Goal: Information Seeking & Learning: Learn about a topic

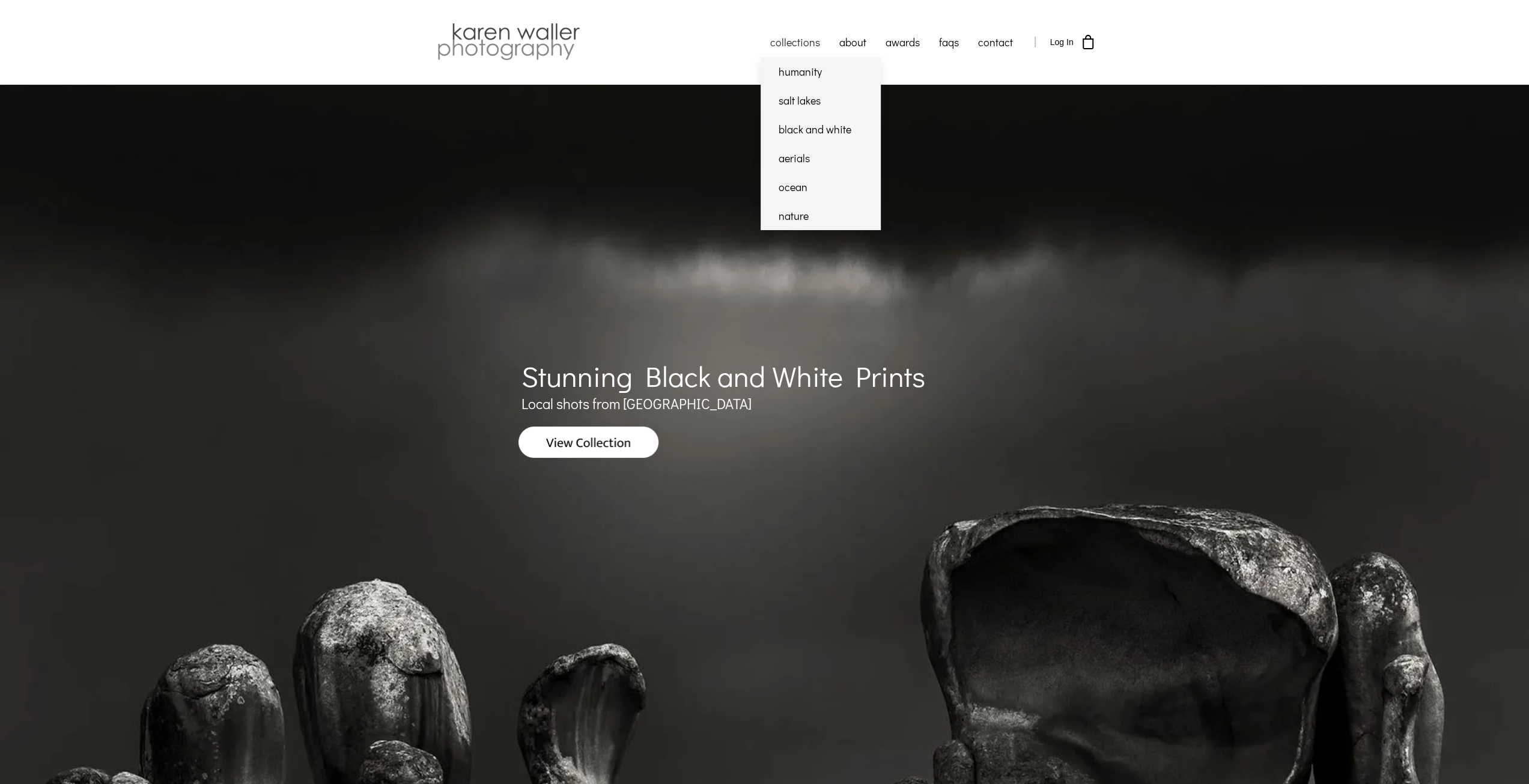
click at [808, 41] on link "collections" at bounding box center [795, 42] width 69 height 30
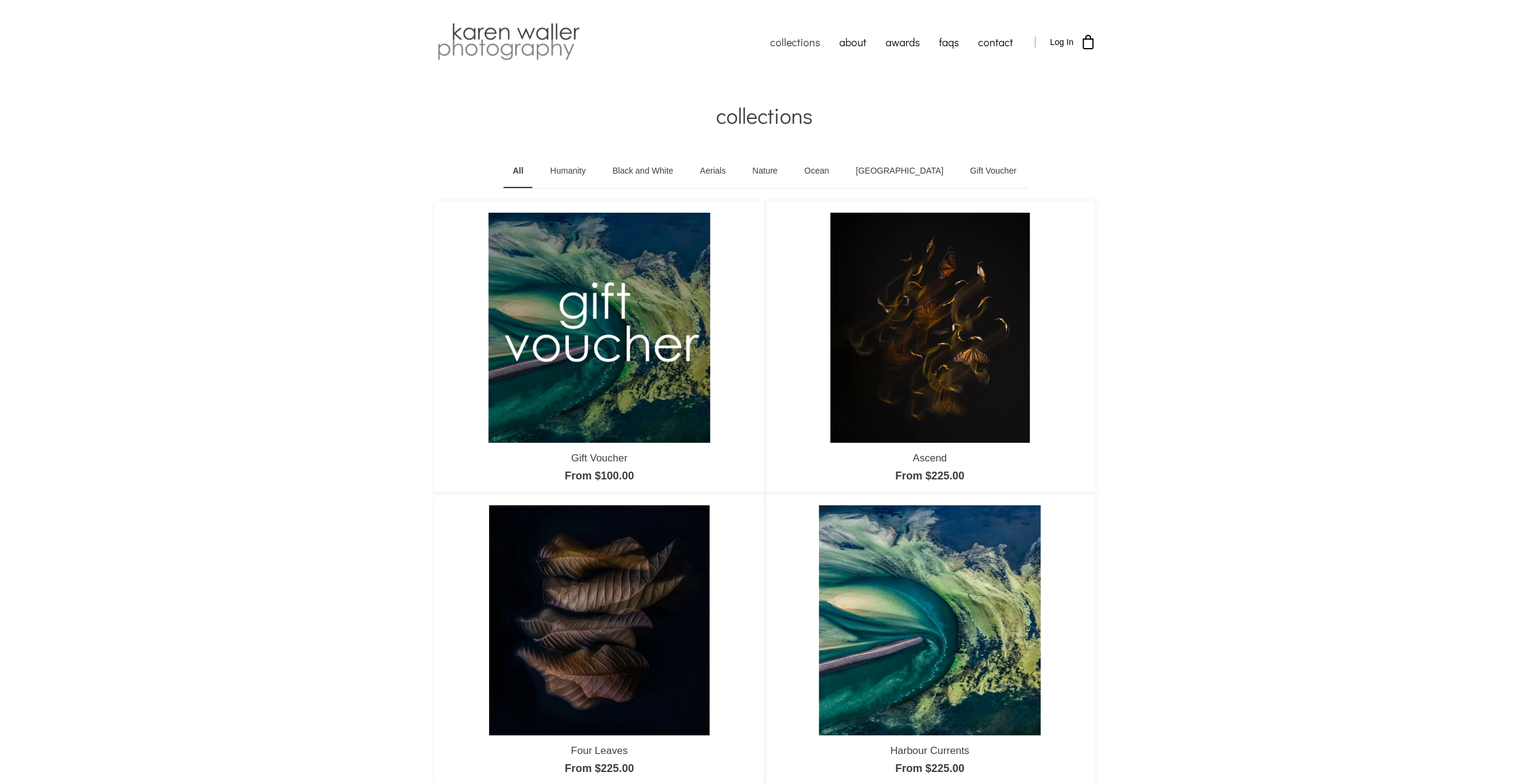
click at [631, 622] on img at bounding box center [599, 620] width 220 height 230
click at [850, 39] on link "about" at bounding box center [853, 42] width 46 height 30
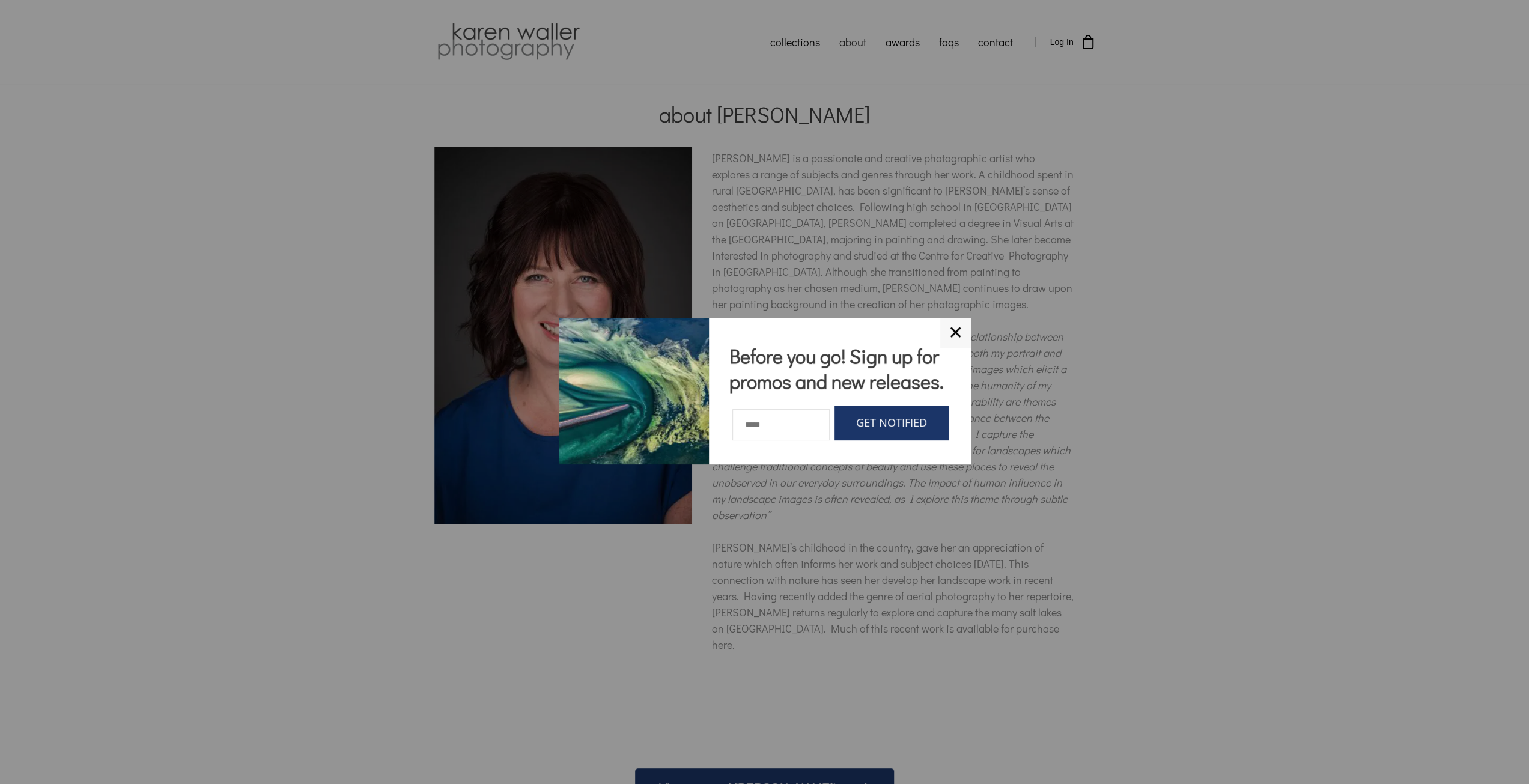
click at [894, 45] on div at bounding box center [764, 392] width 1529 height 784
click at [774, 423] on input "text" at bounding box center [780, 425] width 97 height 31
type input "**********"
click at [906, 425] on link "GET NOTIFIED" at bounding box center [891, 423] width 114 height 35
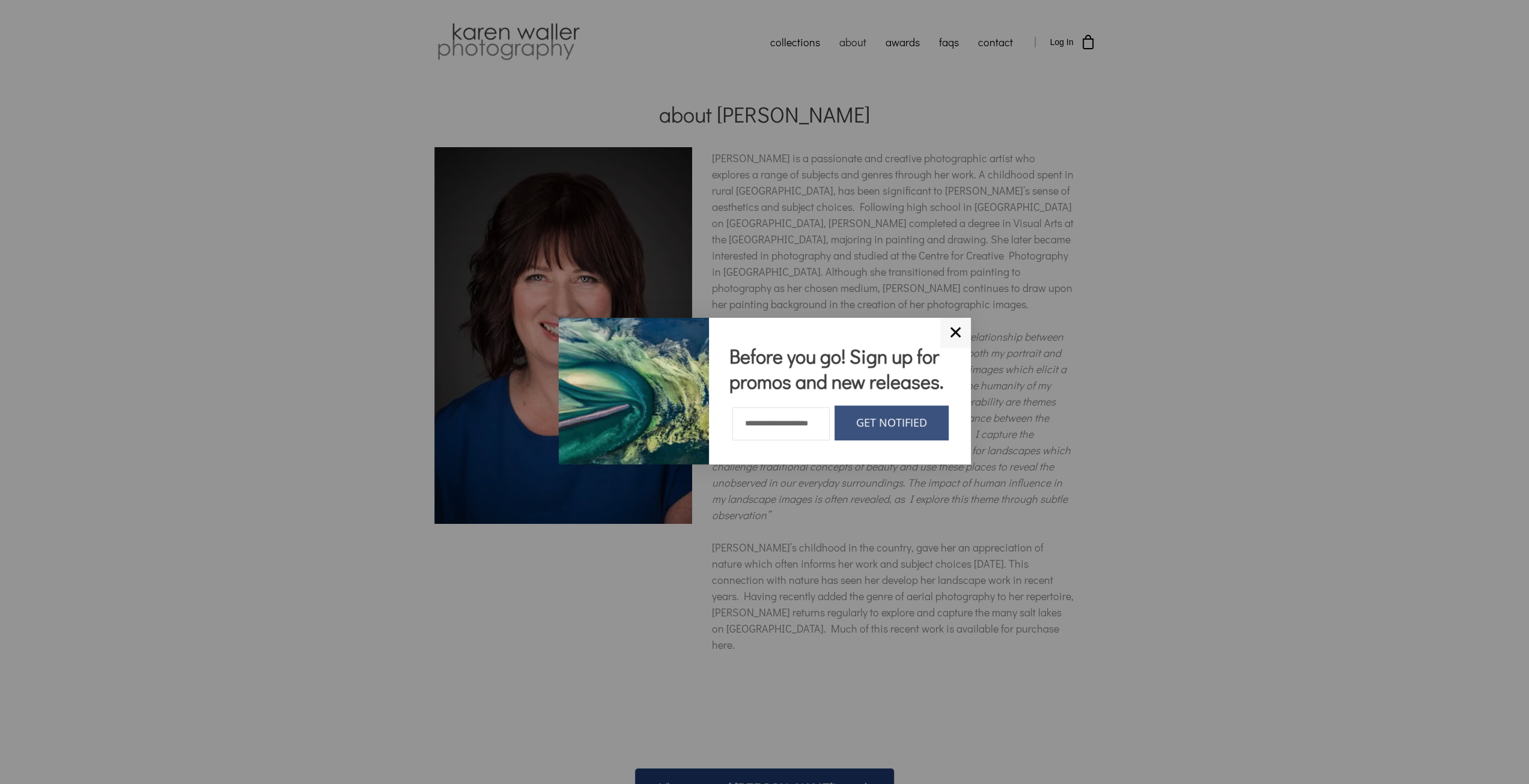
scroll to position [0, 0]
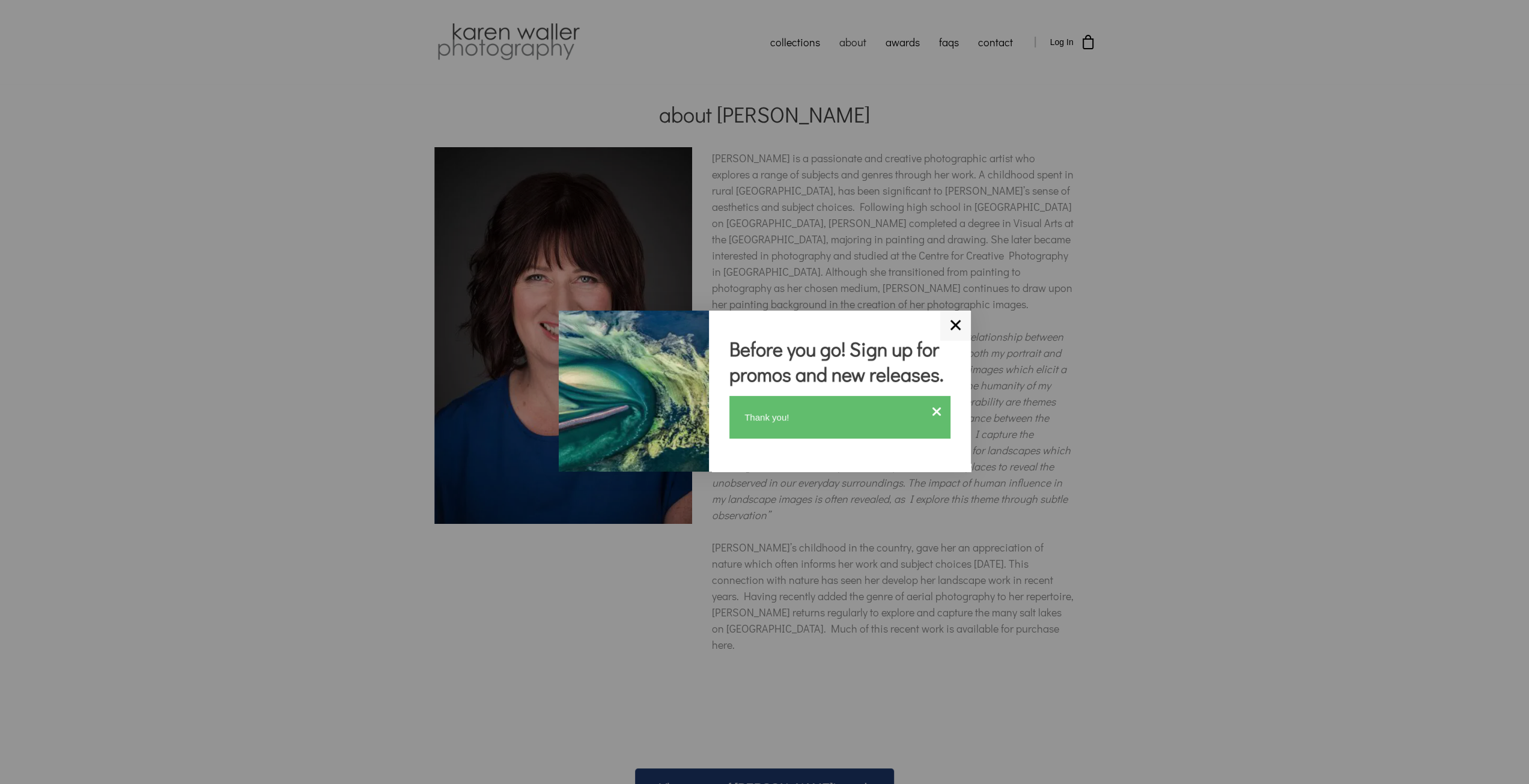
click at [944, 320] on link "✕" at bounding box center [955, 326] width 31 height 30
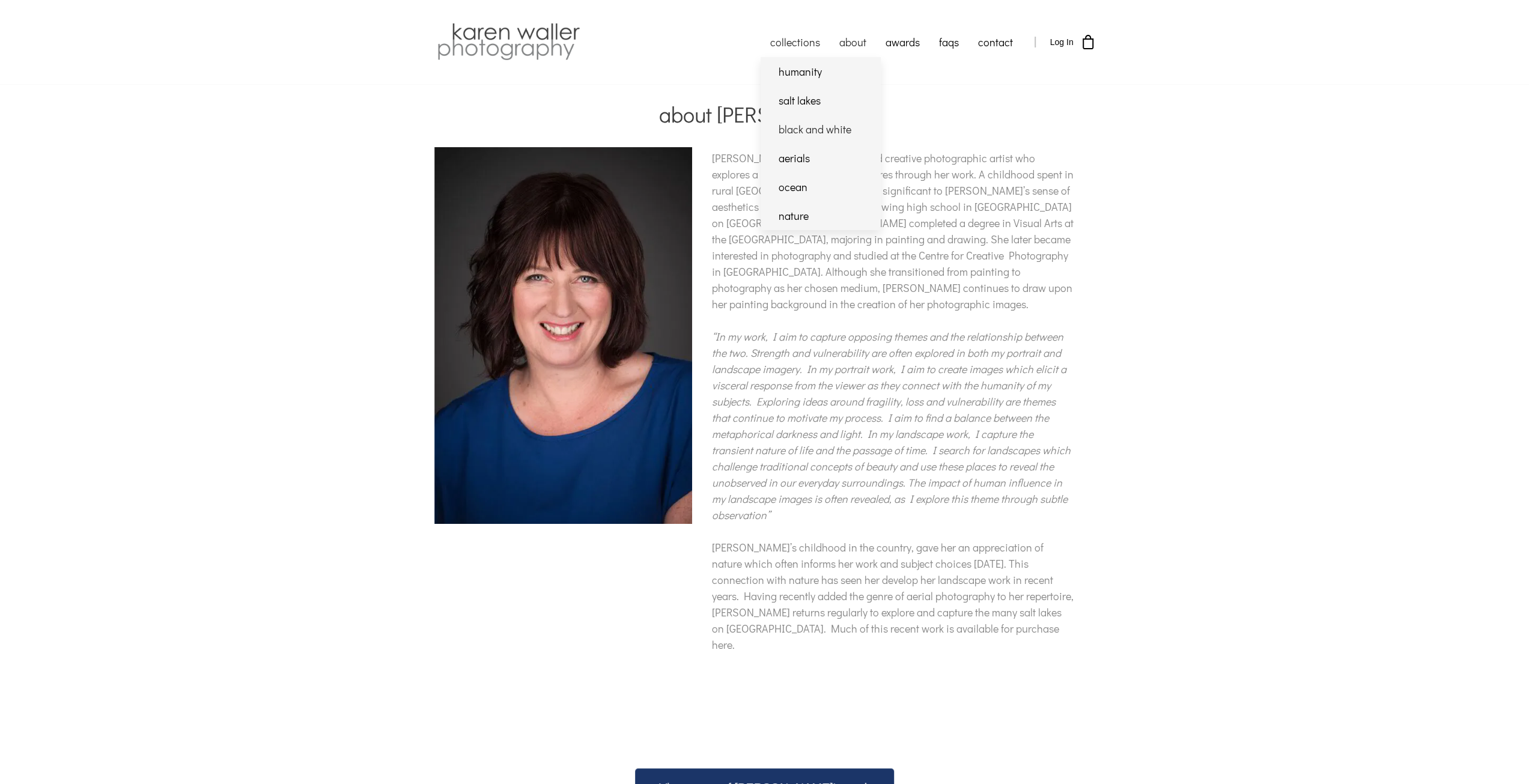
click at [817, 126] on link "black and white" at bounding box center [820, 129] width 120 height 29
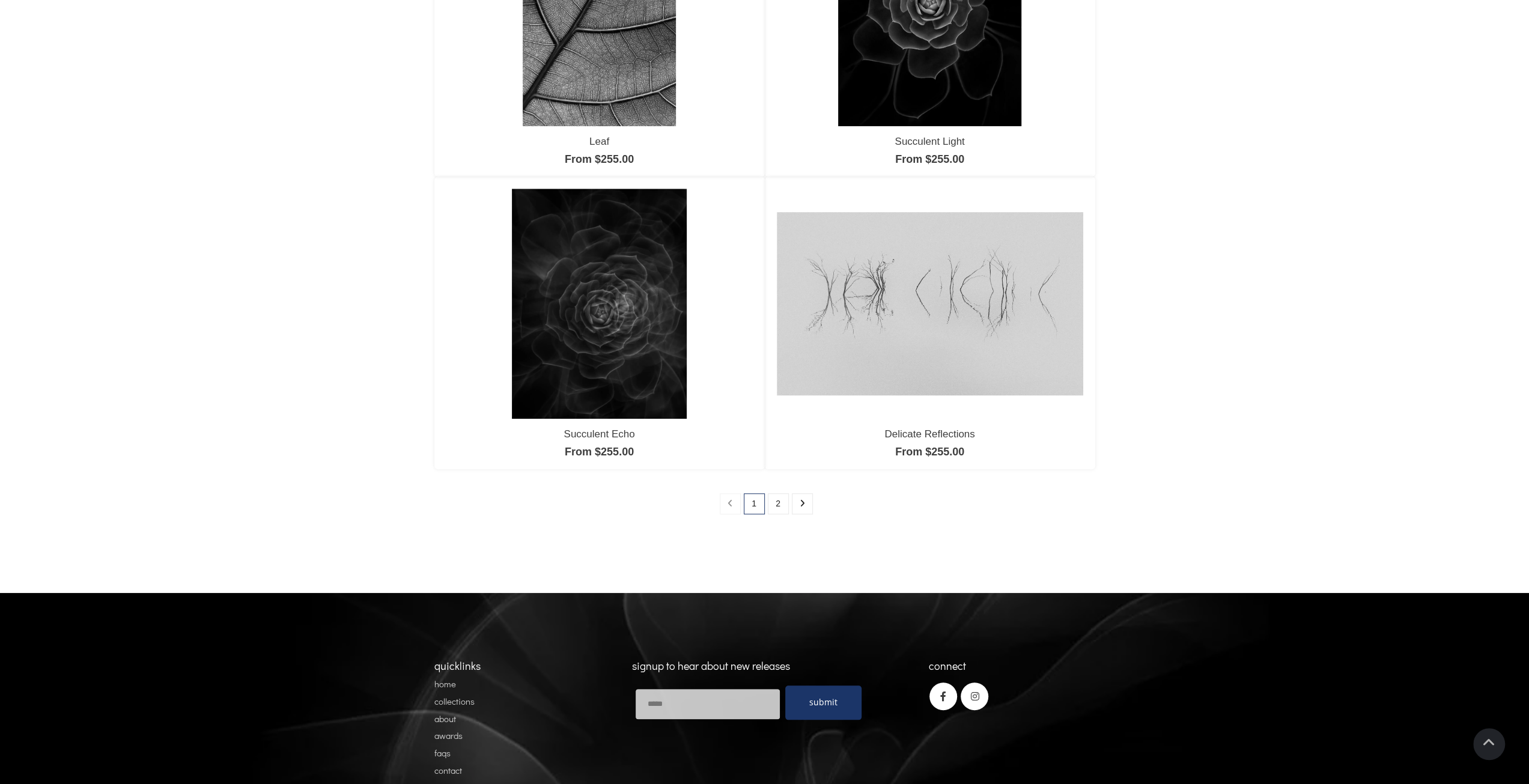
scroll to position [953, 0]
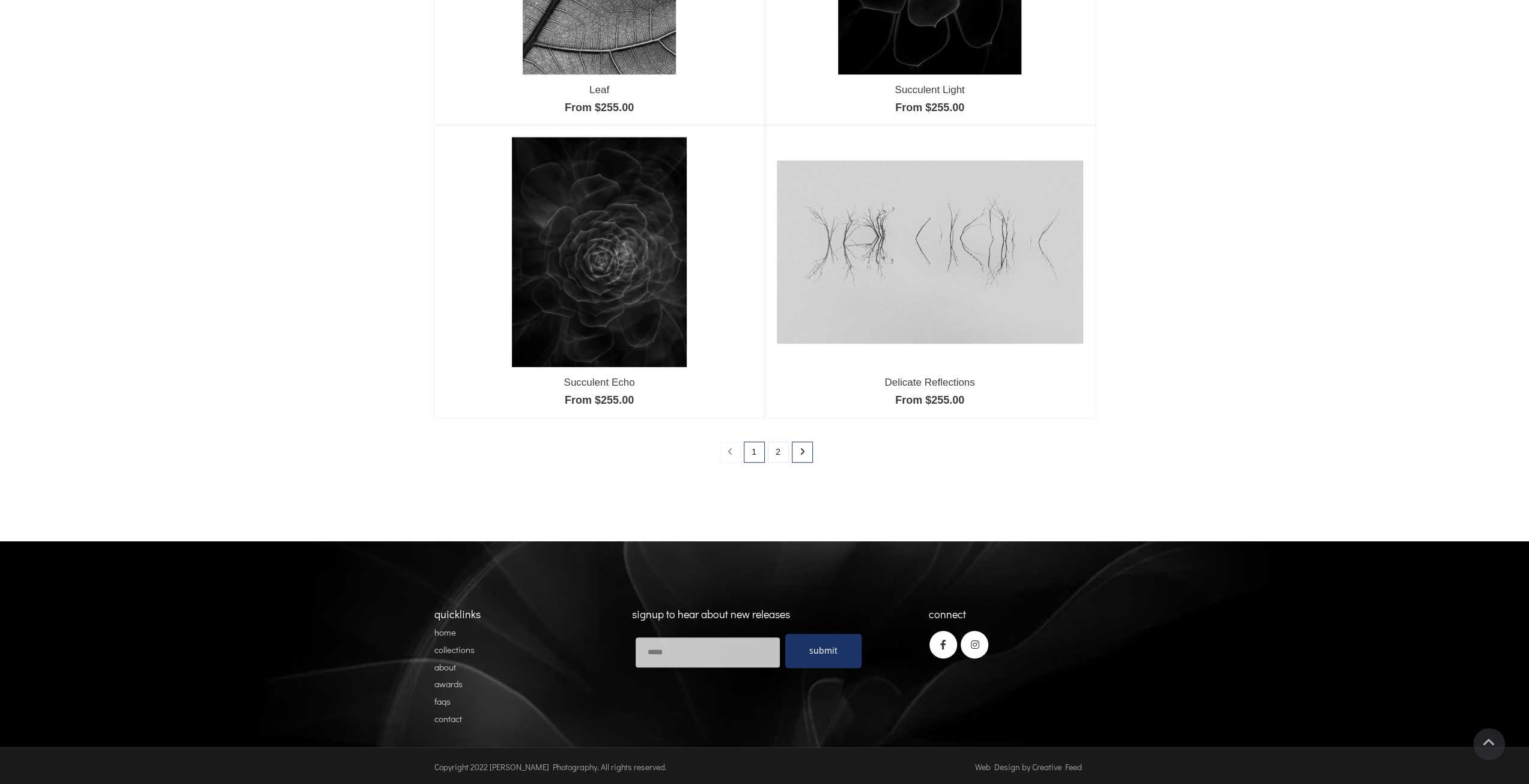
click at [801, 453] on icon at bounding box center [802, 452] width 6 height 9
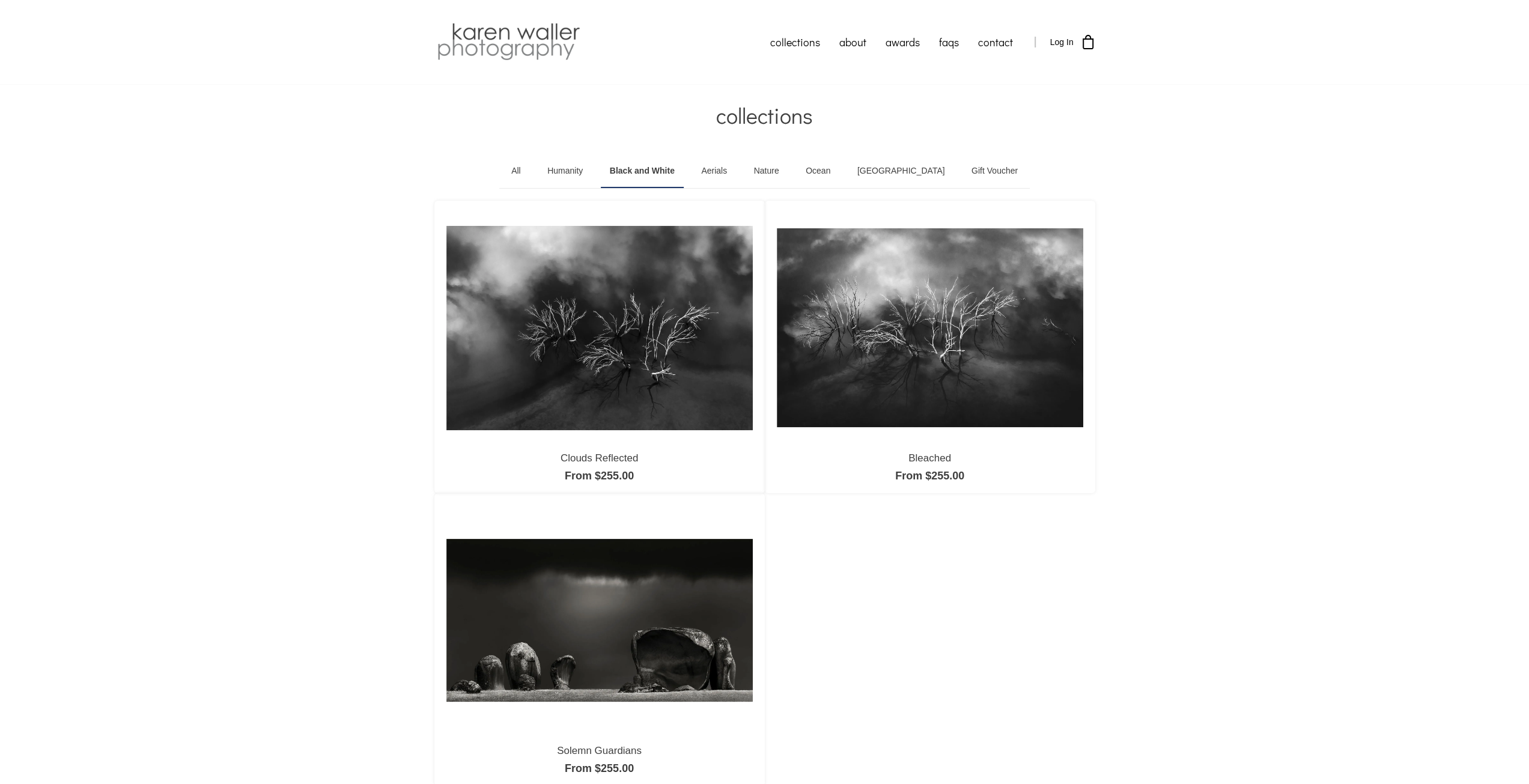
click at [587, 167] on link "Humanity" at bounding box center [565, 171] width 54 height 34
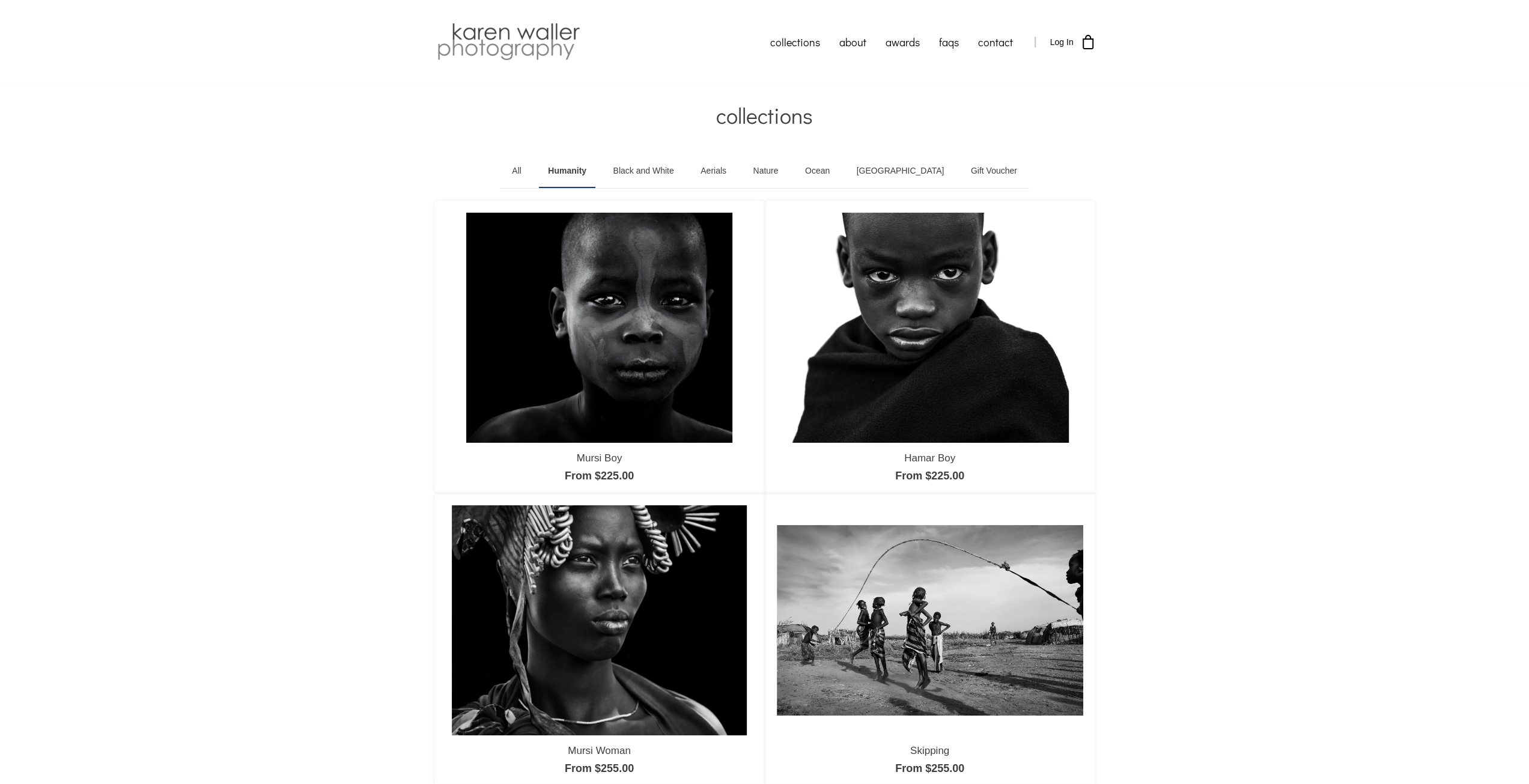
click at [901, 169] on link "[GEOGRAPHIC_DATA]" at bounding box center [901, 171] width 106 height 34
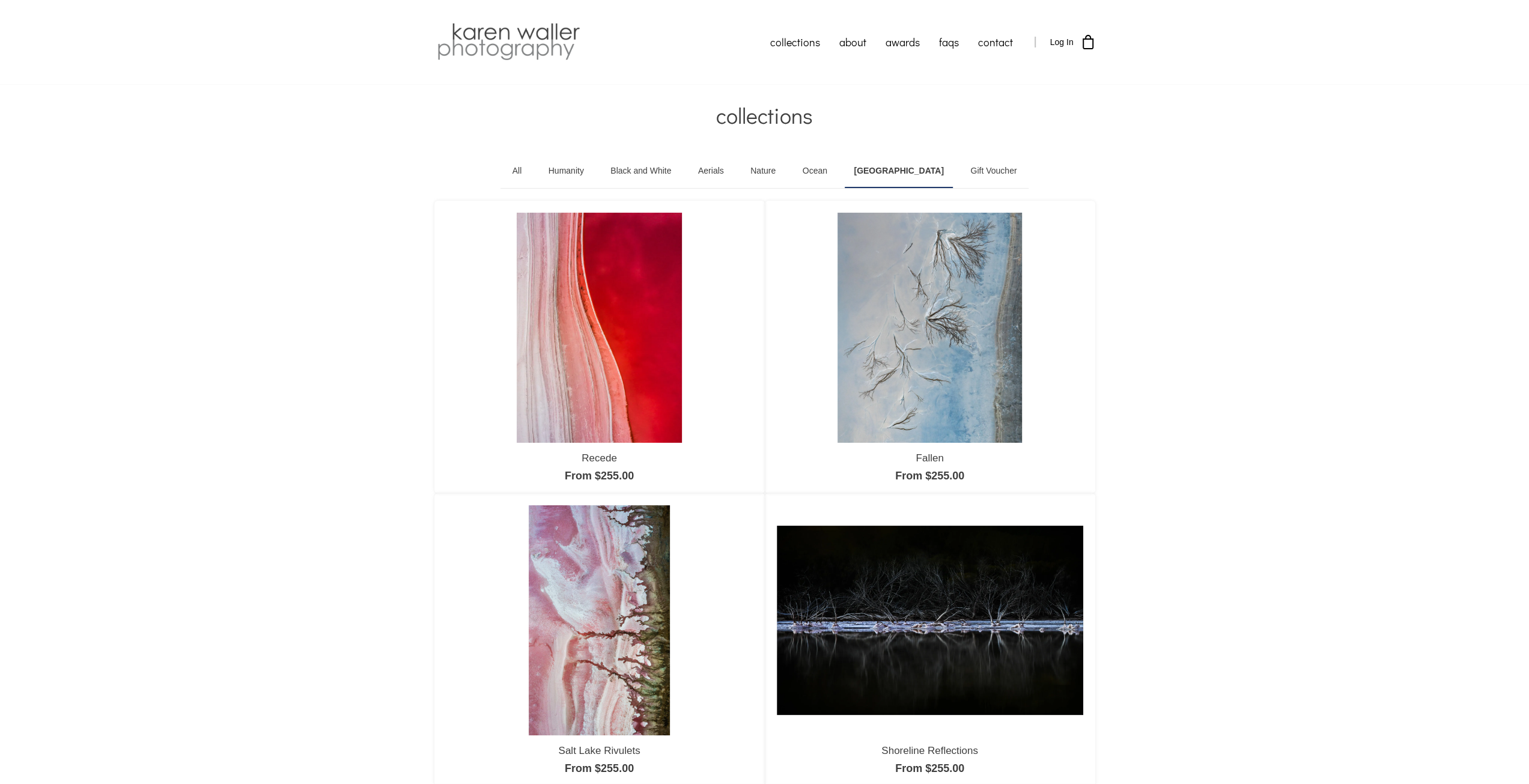
click at [836, 172] on link "Ocean" at bounding box center [815, 171] width 42 height 34
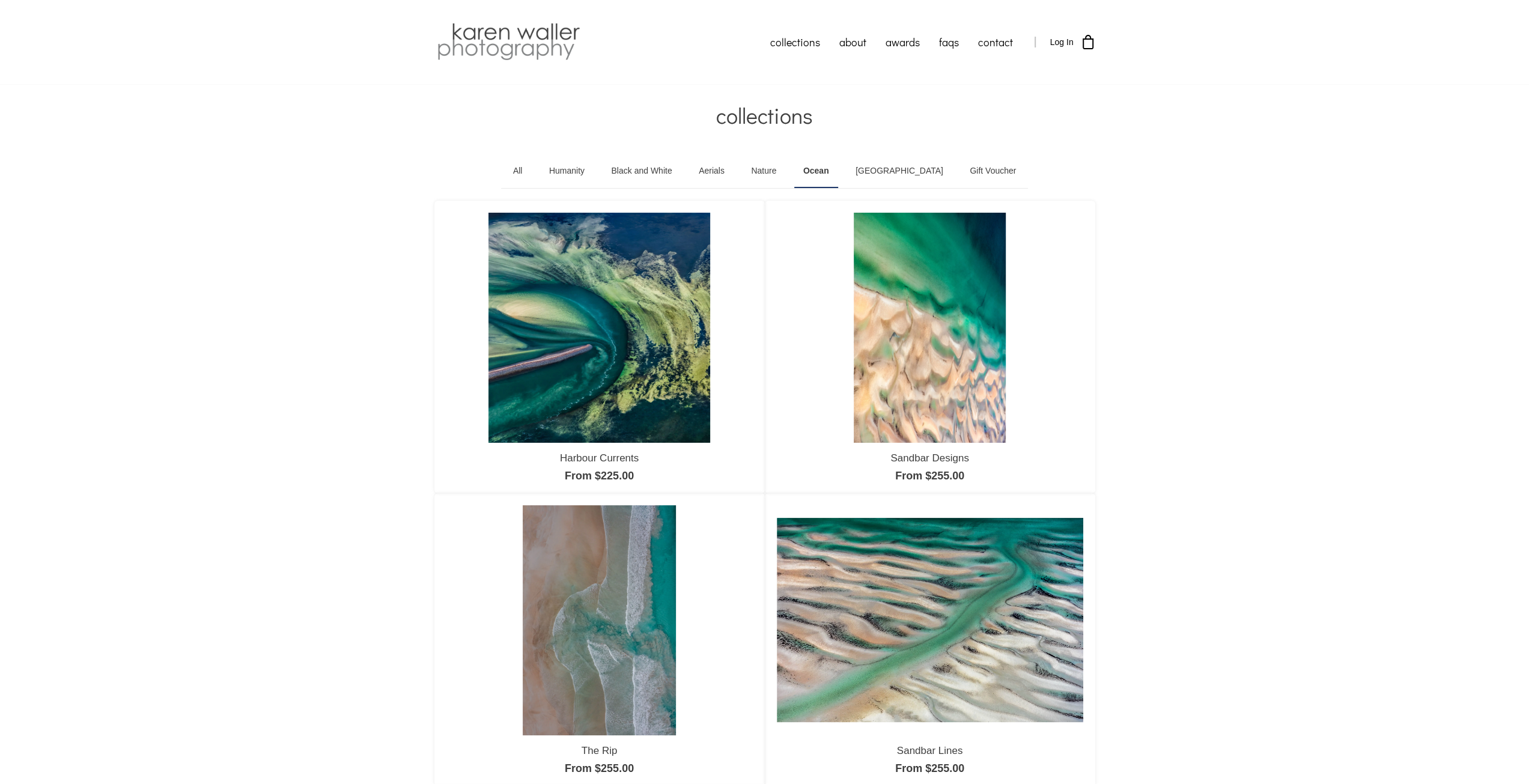
click at [785, 171] on link "Nature" at bounding box center [763, 171] width 43 height 34
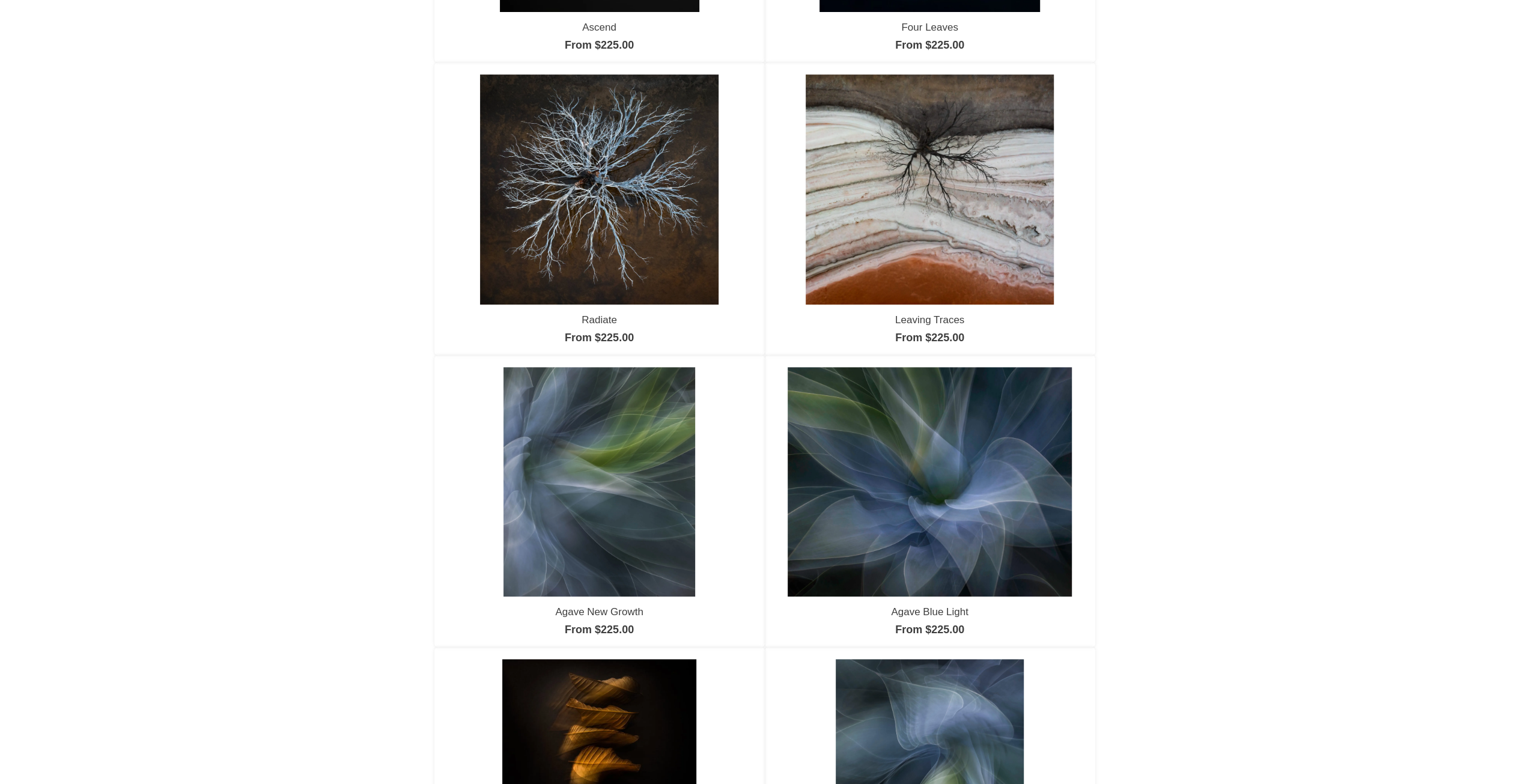
scroll to position [601, 0]
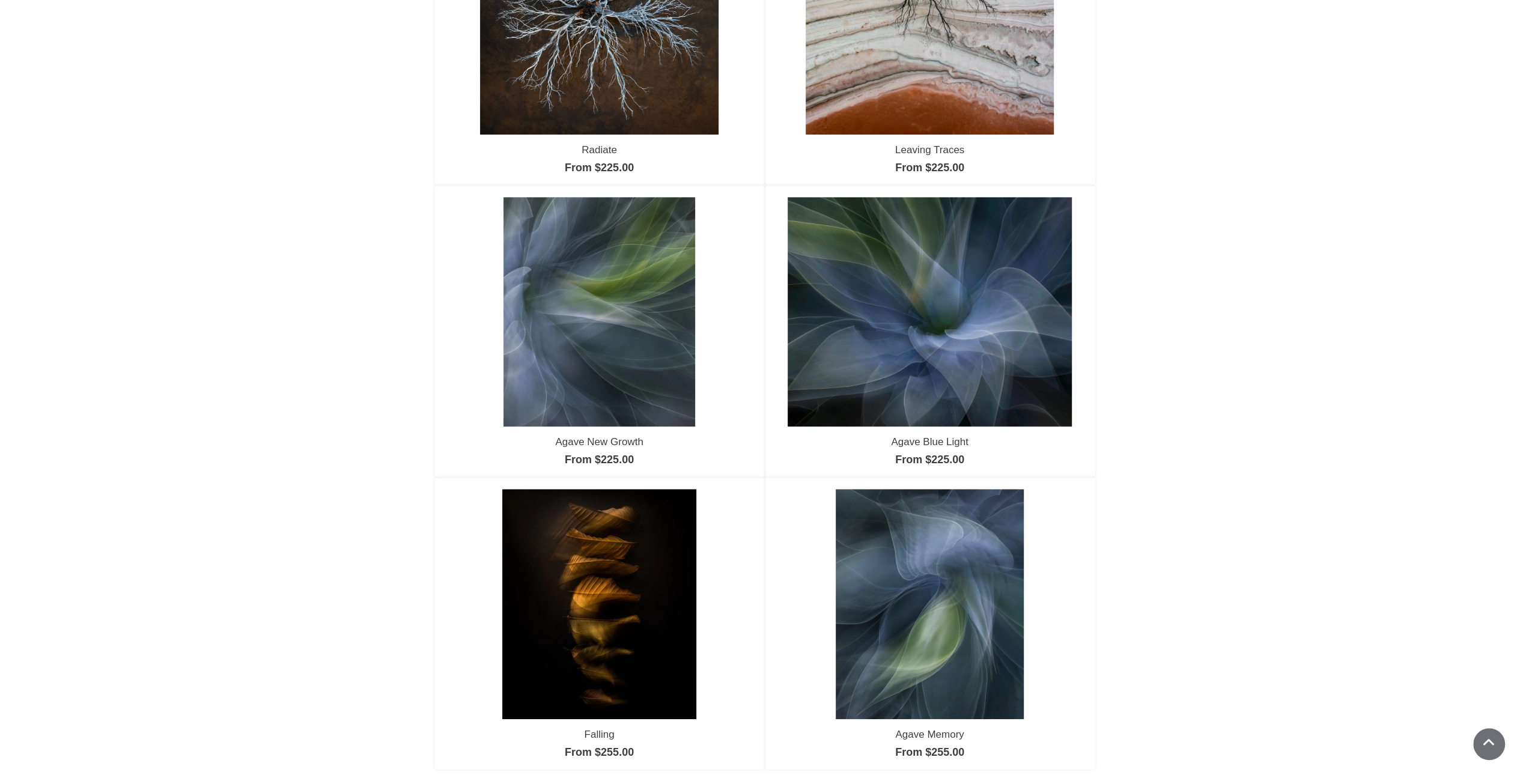
click at [615, 344] on img at bounding box center [599, 311] width 192 height 230
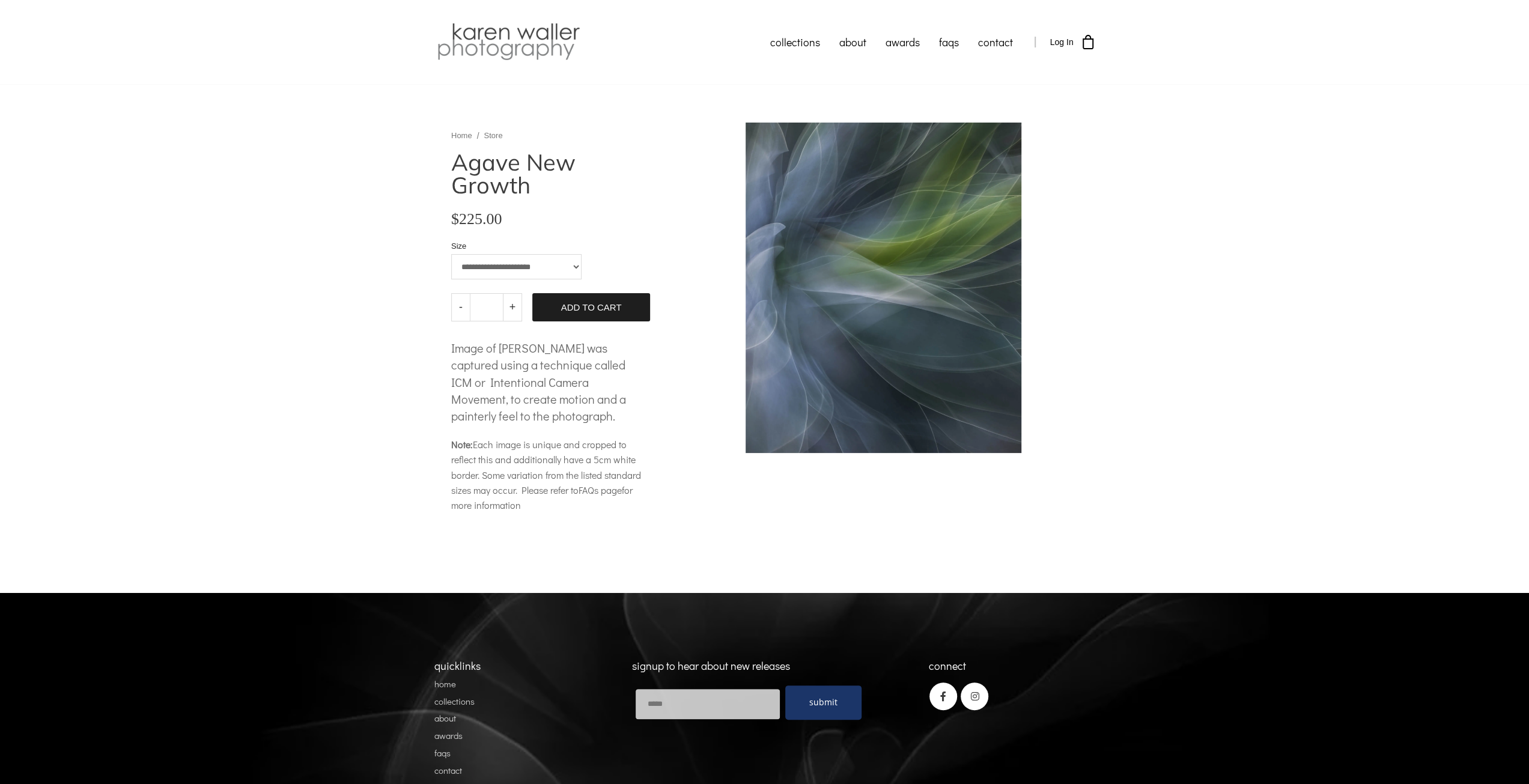
click at [572, 268] on select "**********" at bounding box center [516, 267] width 130 height 25
click at [451, 254] on select "**********" at bounding box center [516, 267] width 130 height 25
click at [575, 266] on select "**********" at bounding box center [516, 267] width 130 height 25
select select "**********"
click at [451, 254] on select "**********" at bounding box center [516, 267] width 130 height 25
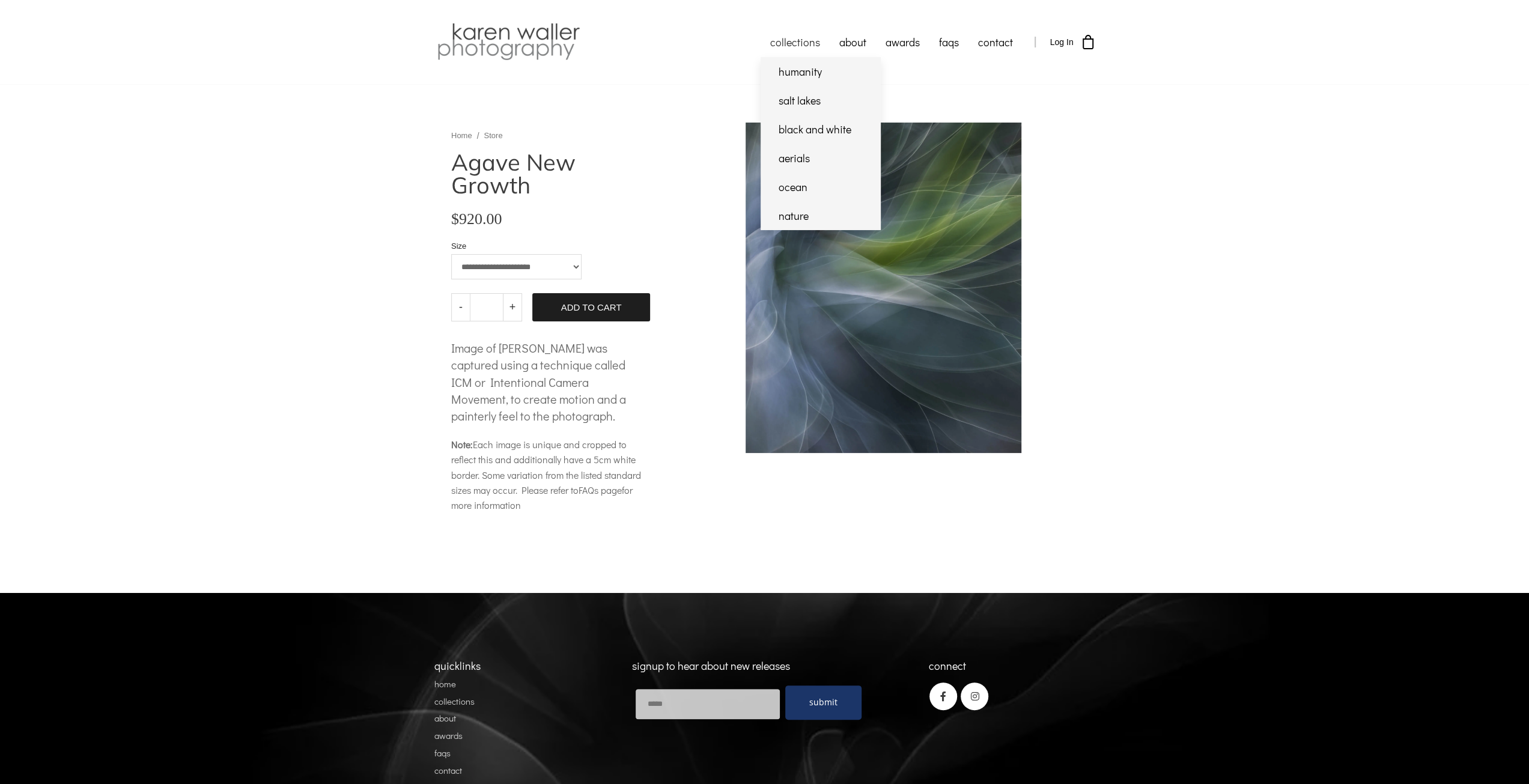
click at [809, 44] on link "collections" at bounding box center [795, 42] width 69 height 30
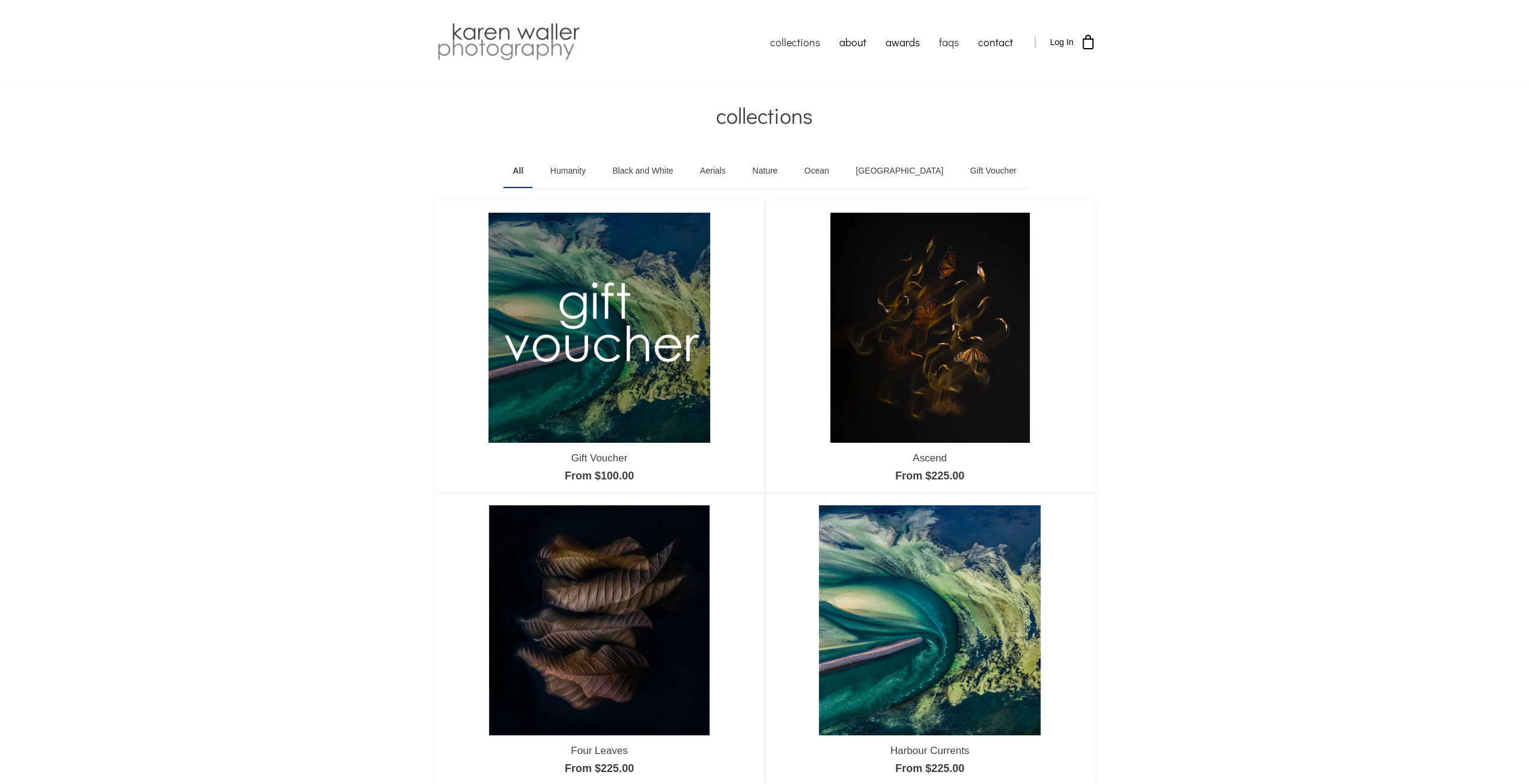
click at [950, 40] on link "faqs" at bounding box center [949, 42] width 39 height 30
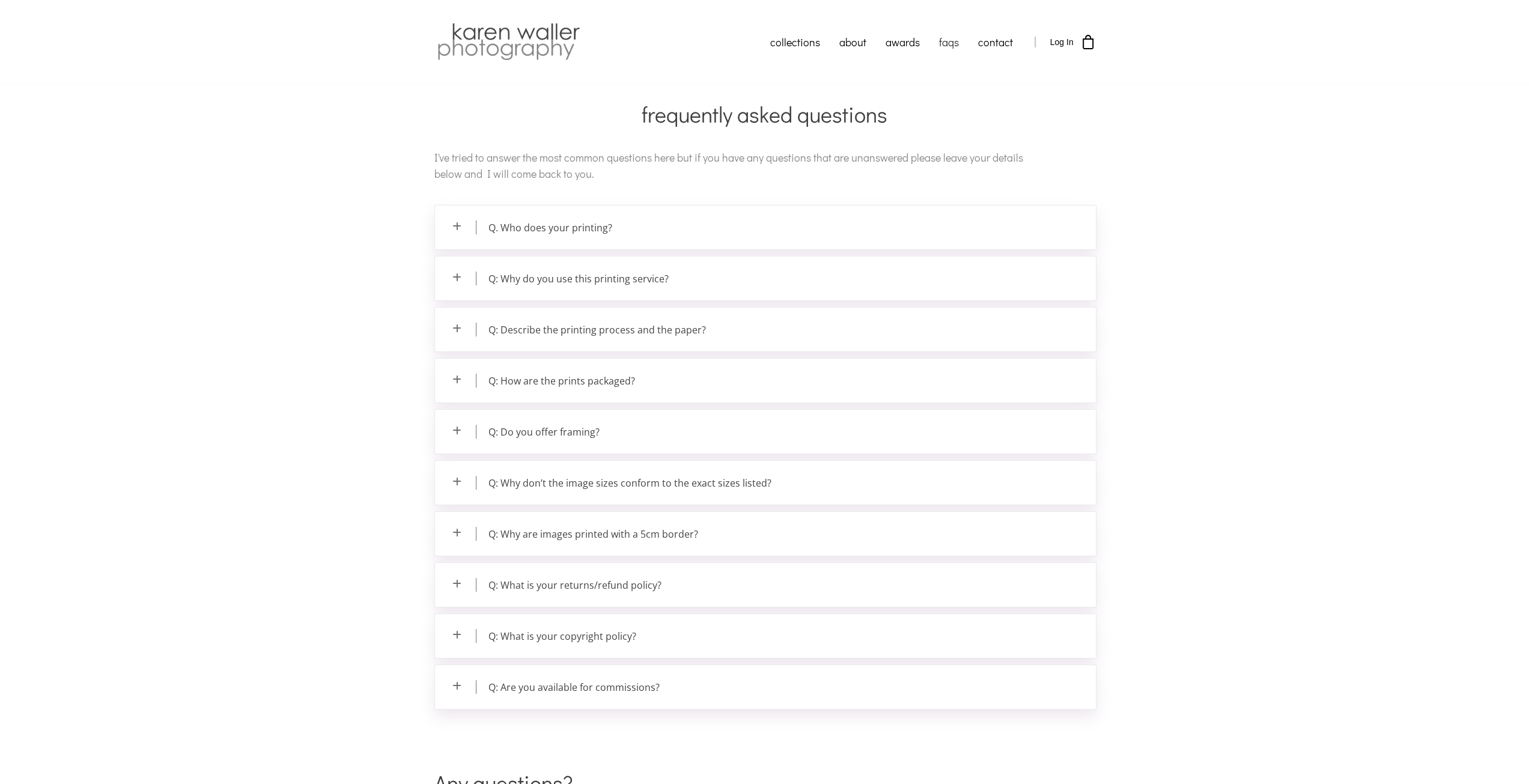
click at [567, 229] on p "Q. Who does your printing?" at bounding box center [765, 227] width 661 height 44
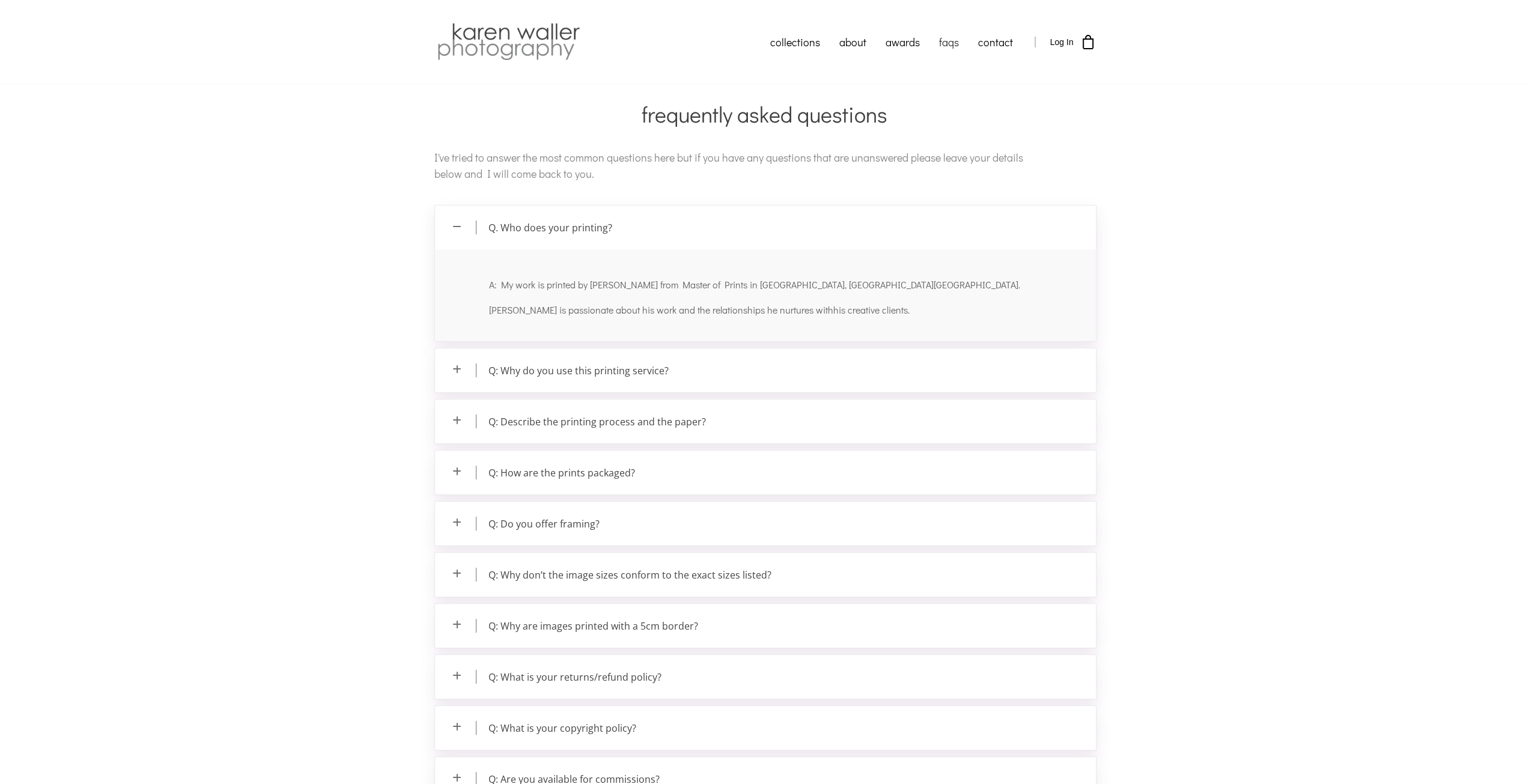
click at [608, 366] on p "Q: Why do you use this printing service?" at bounding box center [765, 371] width 661 height 44
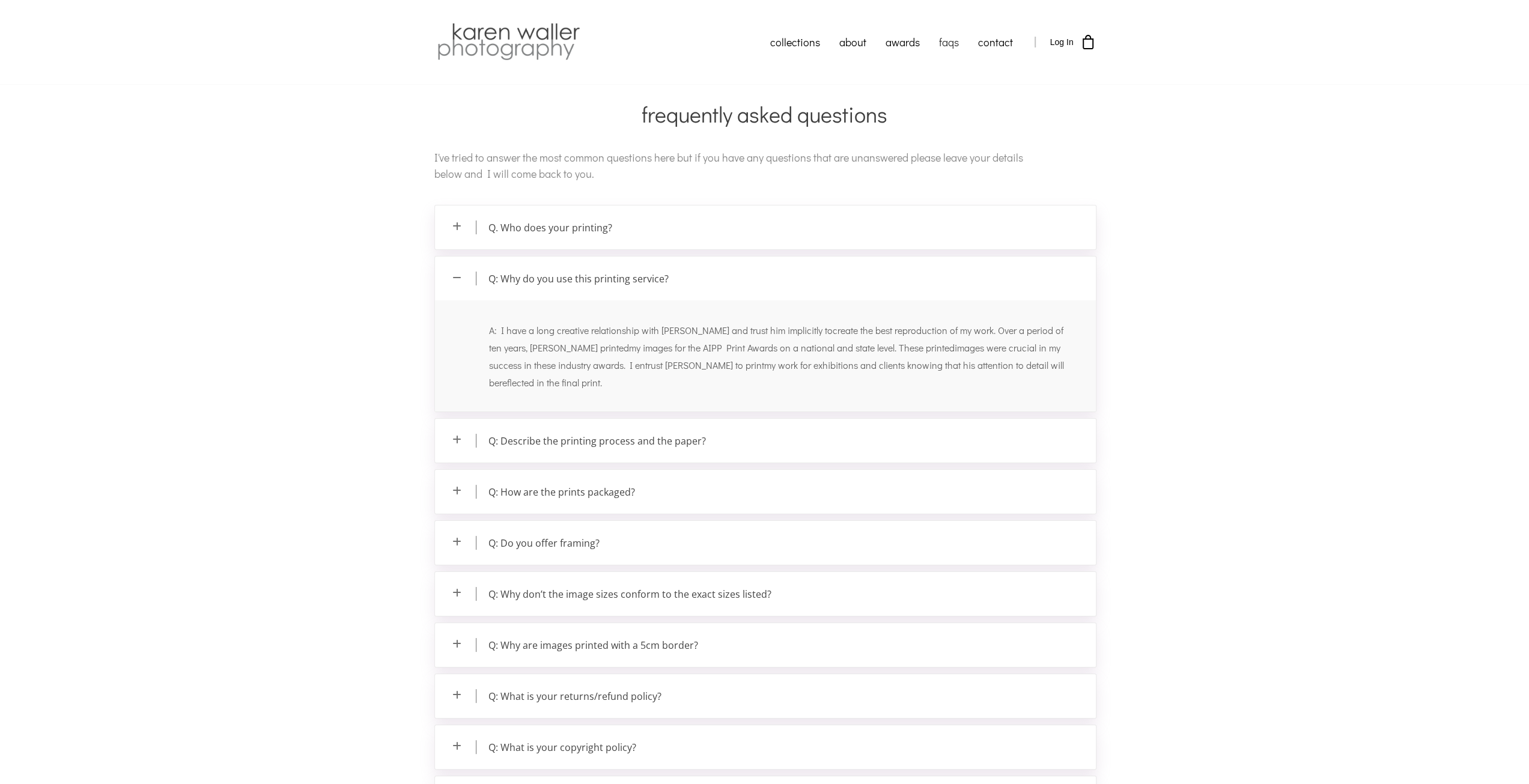
click at [595, 443] on p "Q: Describe the printing process and the paper?" at bounding box center [765, 440] width 661 height 44
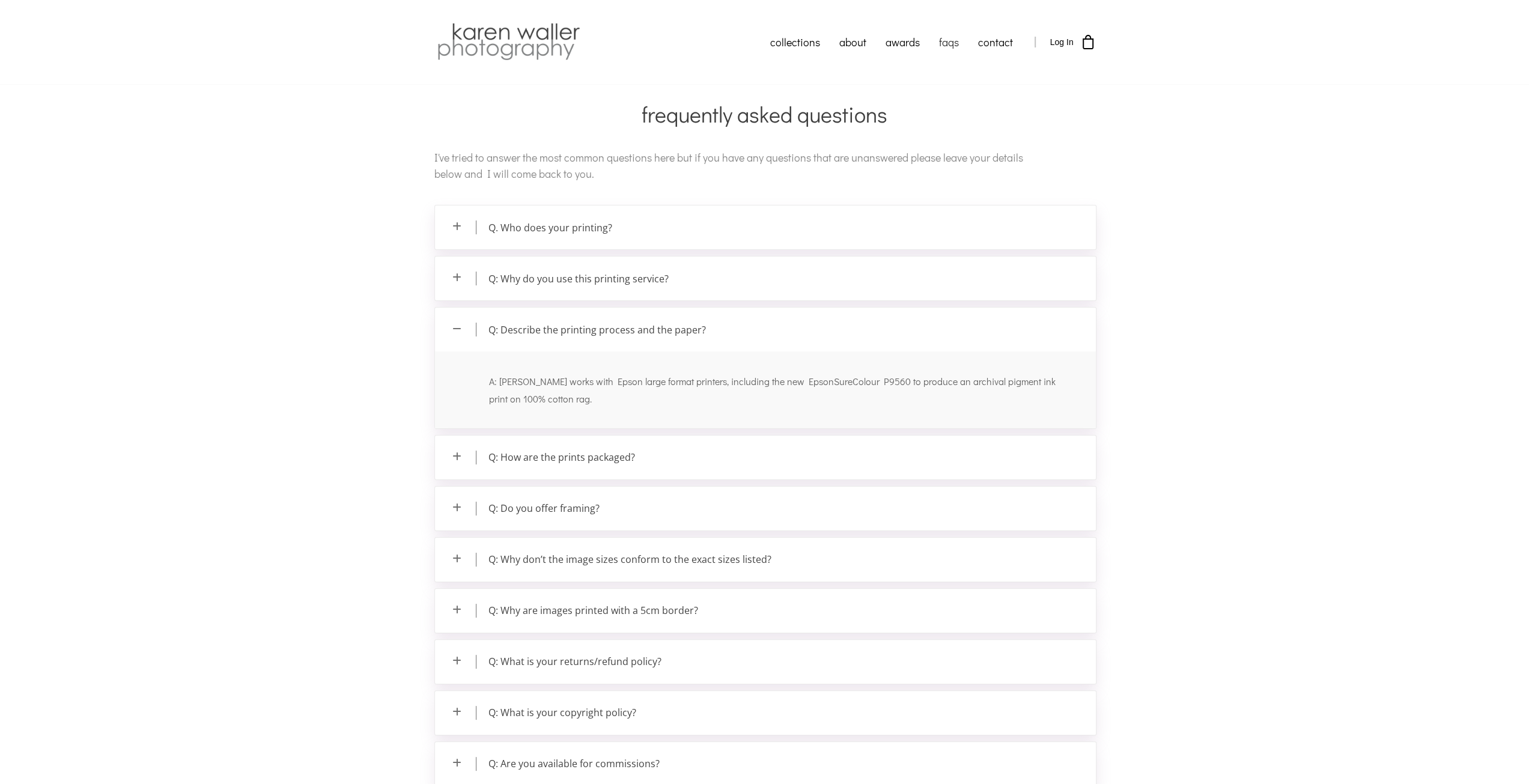
click at [566, 457] on p "Q: How are the prints packaged?" at bounding box center [765, 457] width 661 height 44
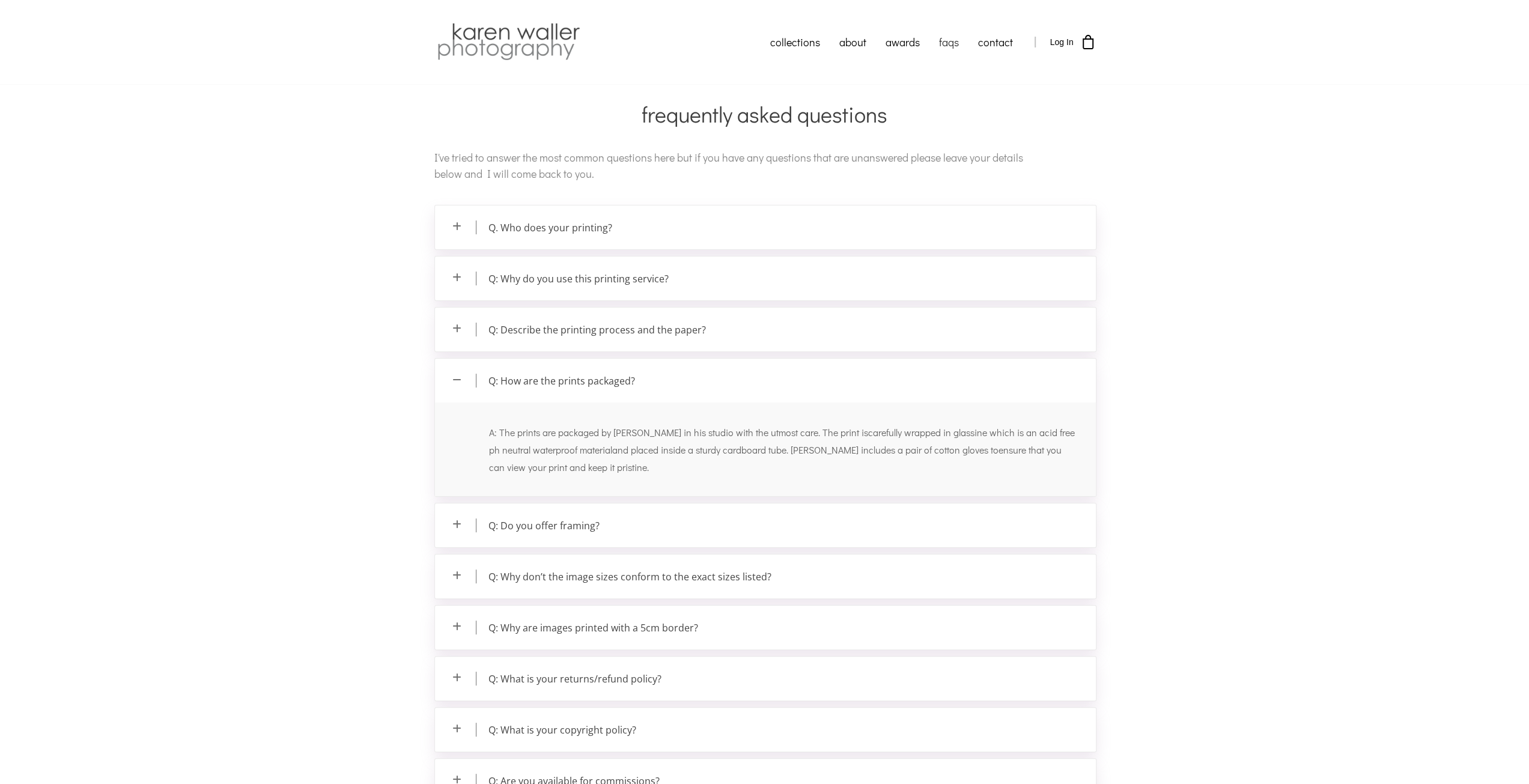
click at [549, 524] on p "Q: Do you offer framing?" at bounding box center [765, 525] width 661 height 44
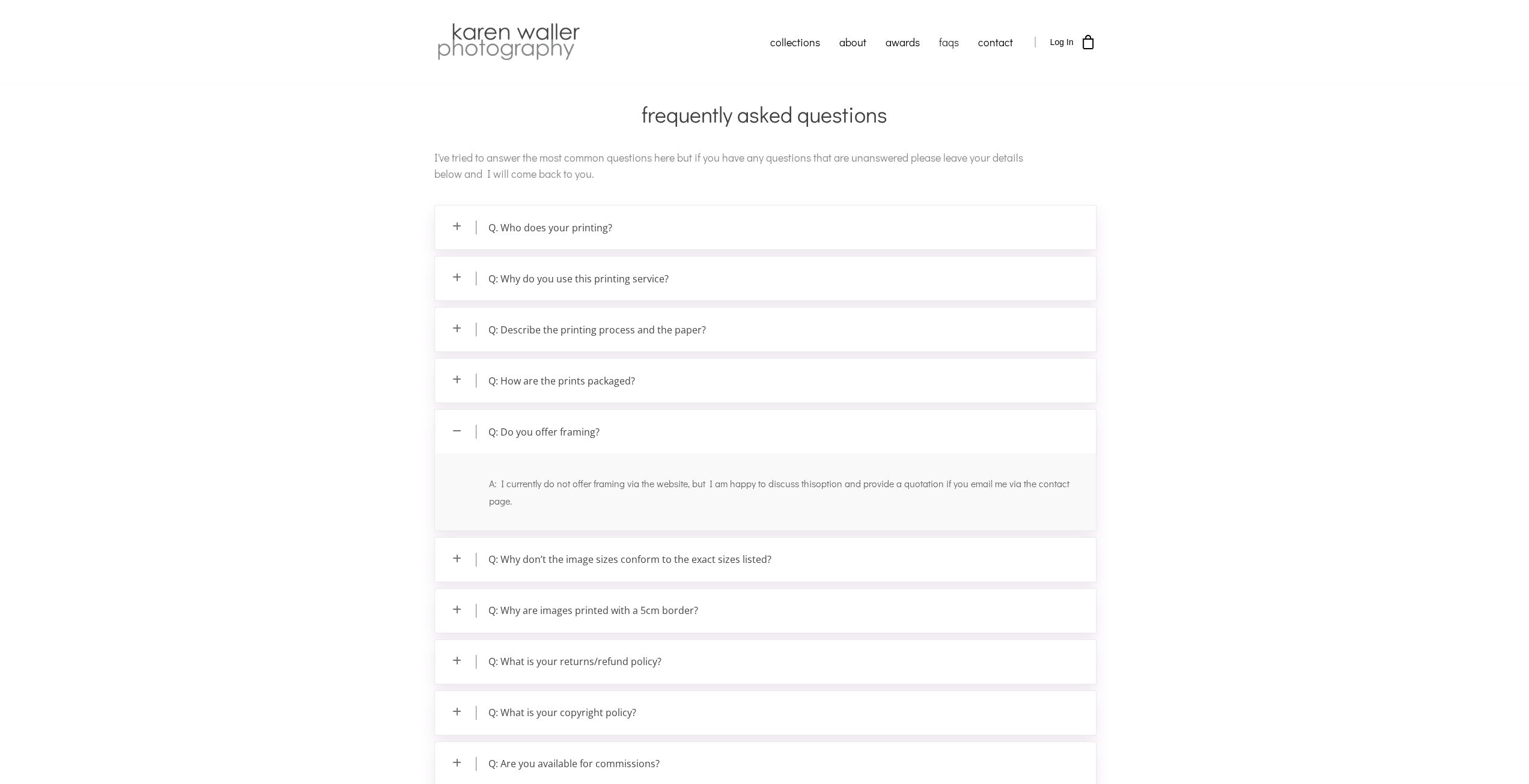
click at [570, 550] on p "Q: Why don’t the image sizes conform to the exact sizes listed?" at bounding box center [765, 559] width 661 height 44
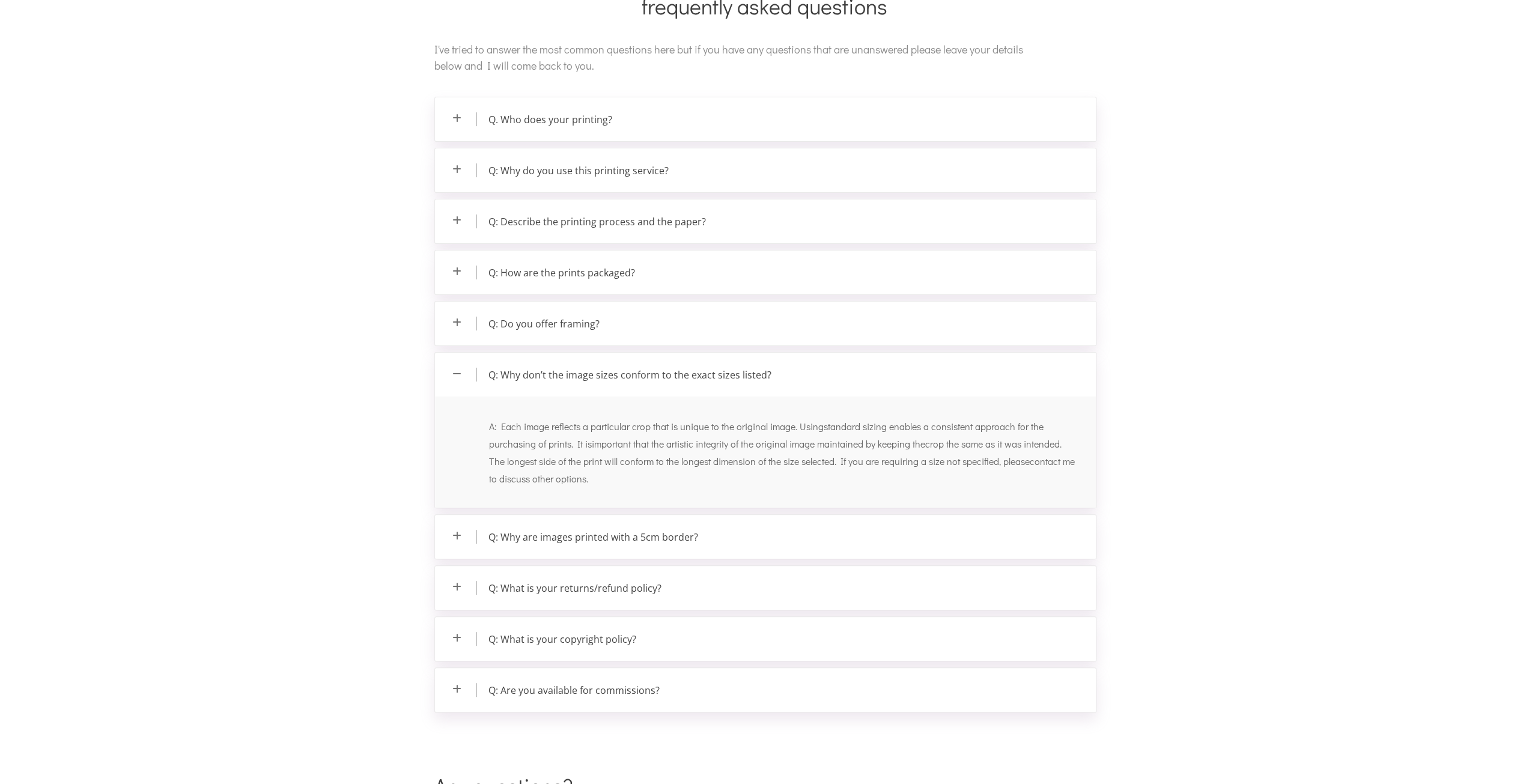
scroll to position [120, 0]
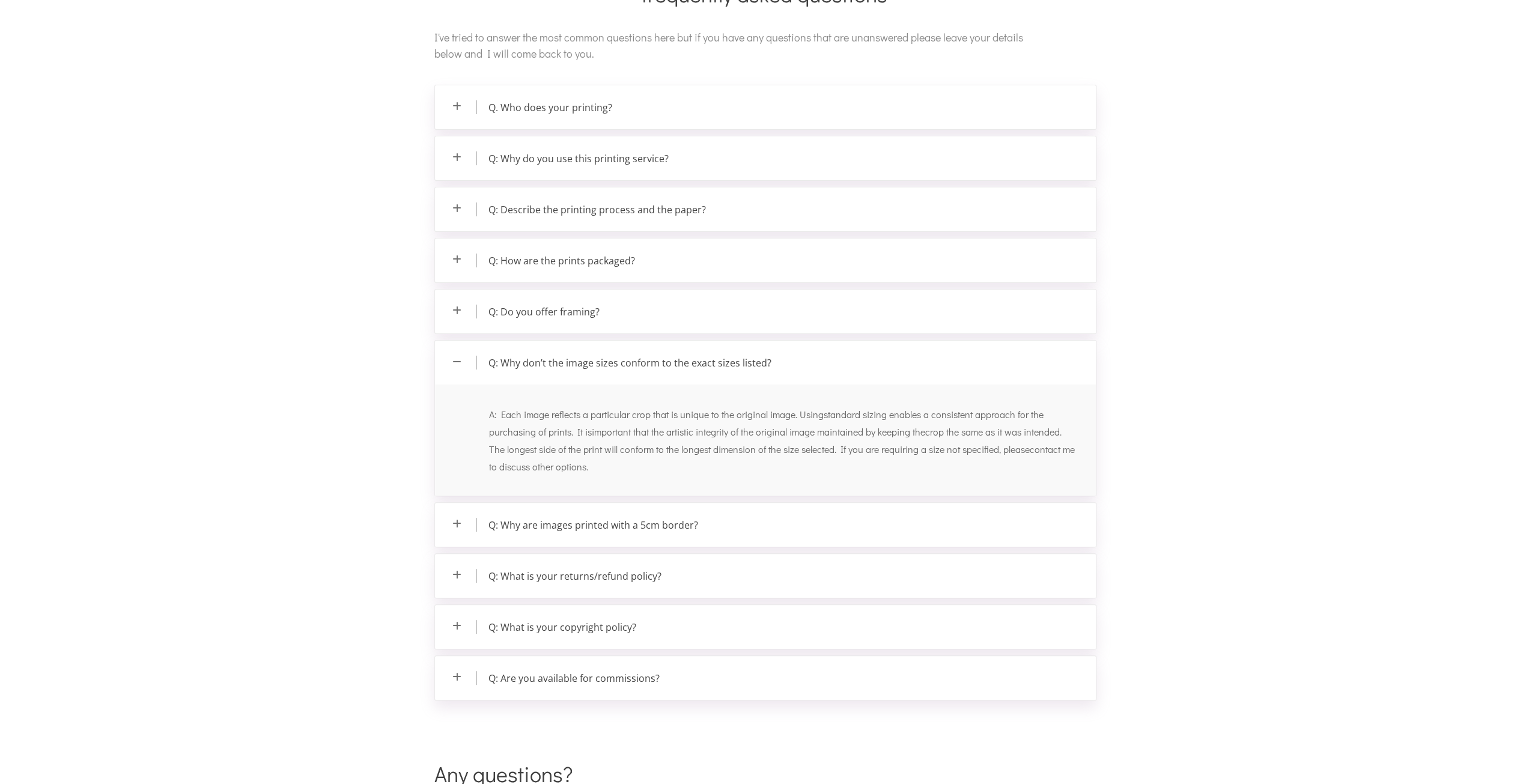
click at [617, 524] on p "Q: Why are images printed with a 5cm border?" at bounding box center [765, 524] width 661 height 44
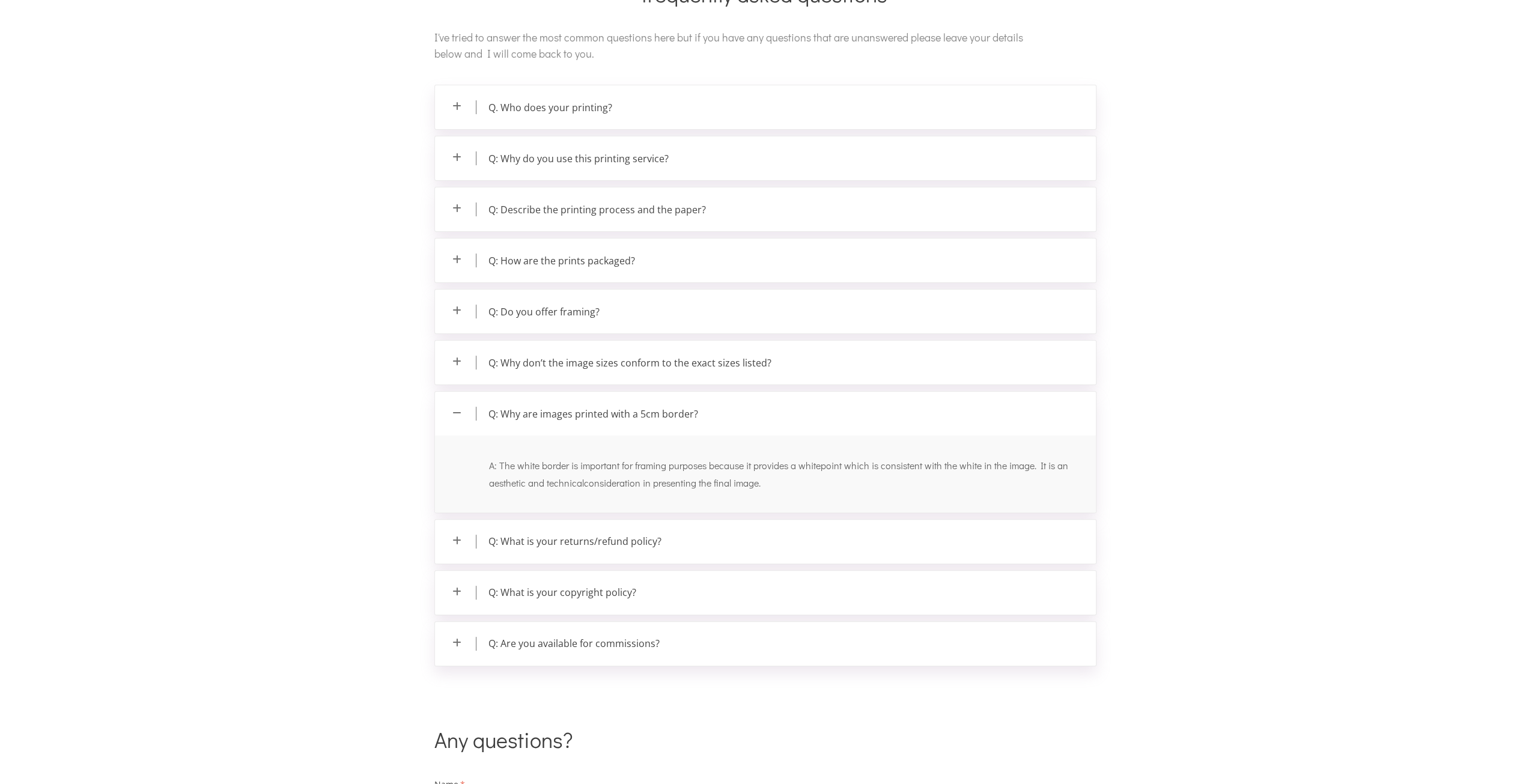
click at [597, 534] on p "Q: What is your returns/refund policy?" at bounding box center [765, 541] width 661 height 44
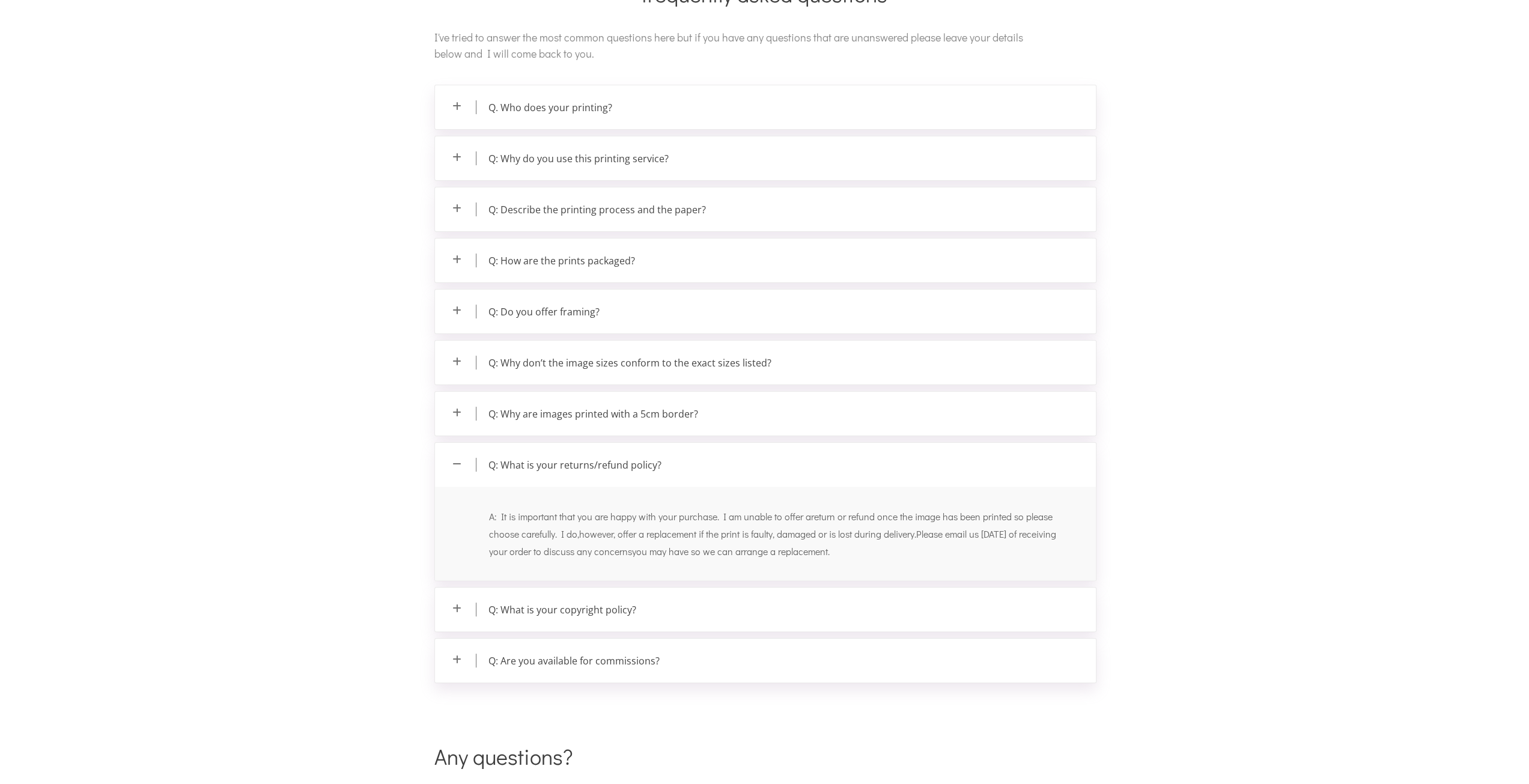
click at [600, 597] on p "Q: What is your copyright policy?" at bounding box center [765, 609] width 661 height 44
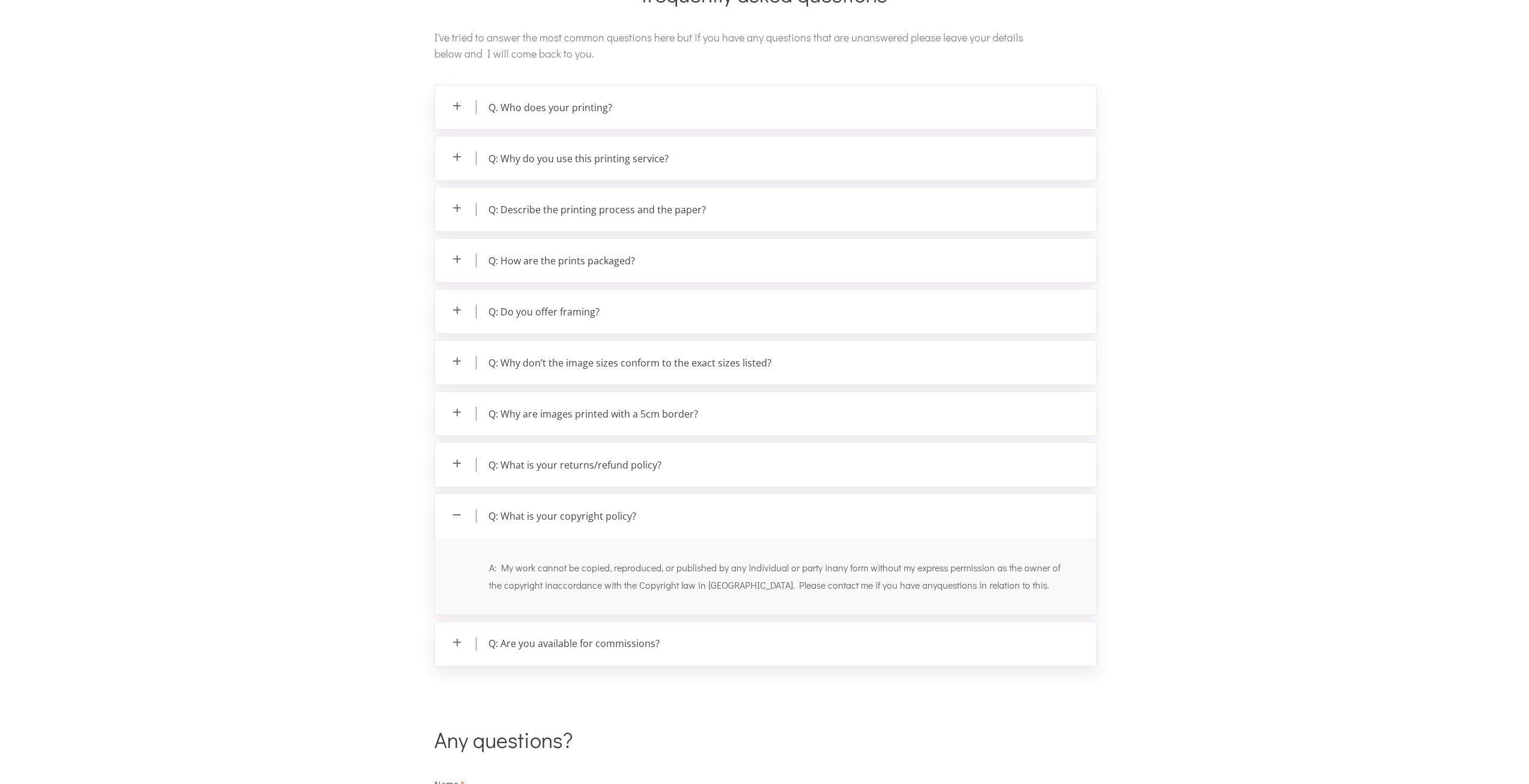
click at [559, 642] on p "Q: Are you available for commissions?" at bounding box center [765, 643] width 661 height 44
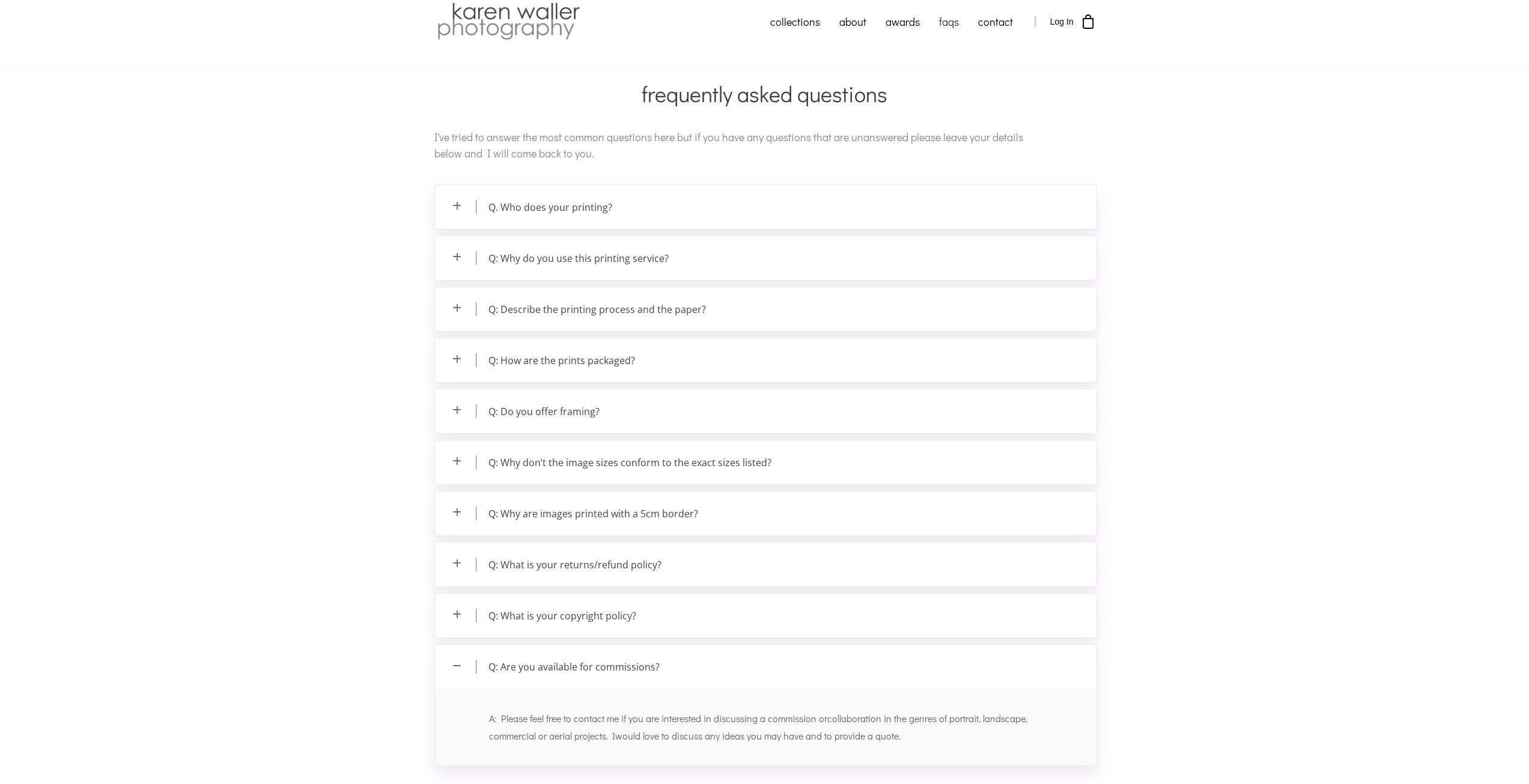
scroll to position [0, 0]
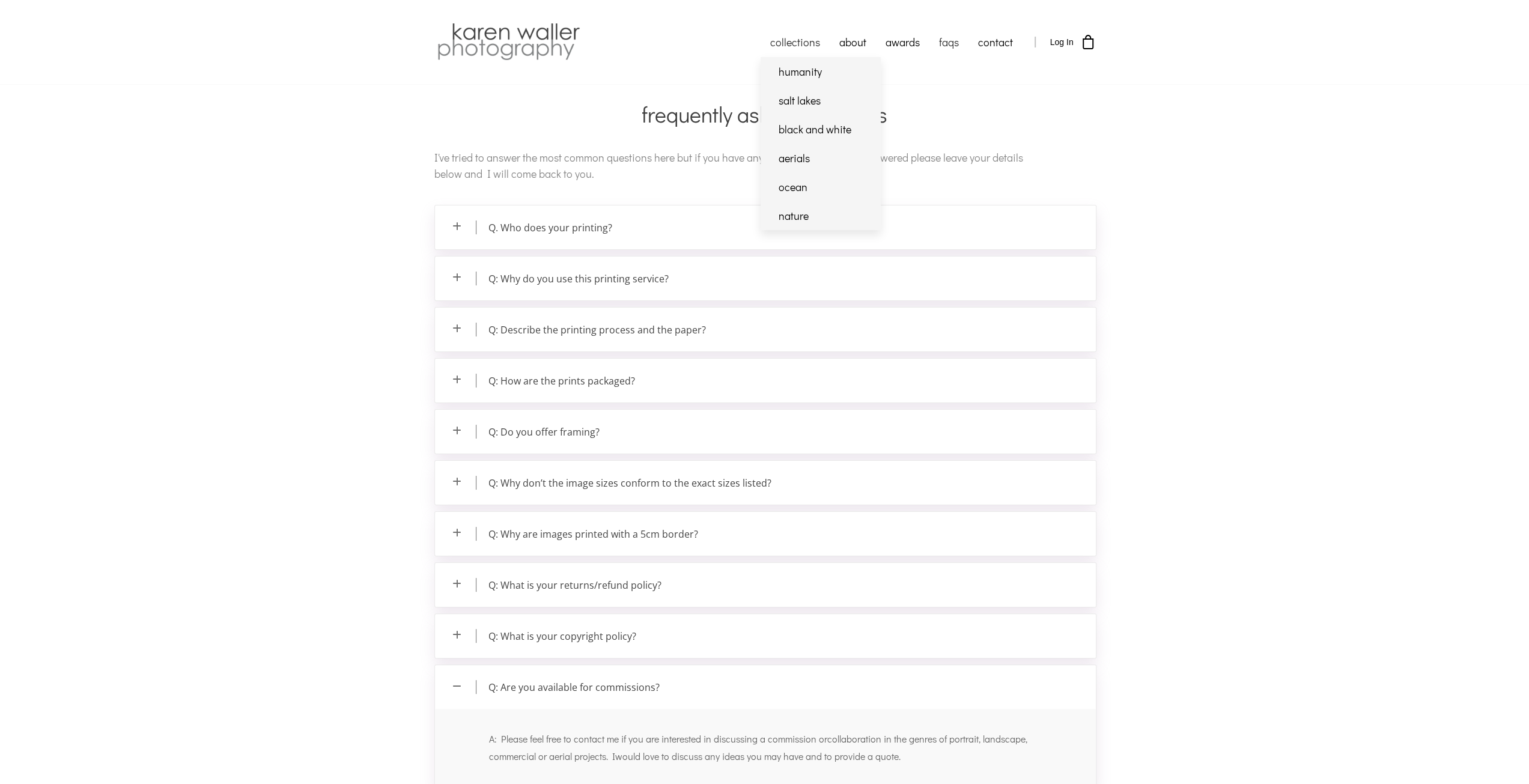
click at [792, 39] on link "collections" at bounding box center [795, 42] width 69 height 30
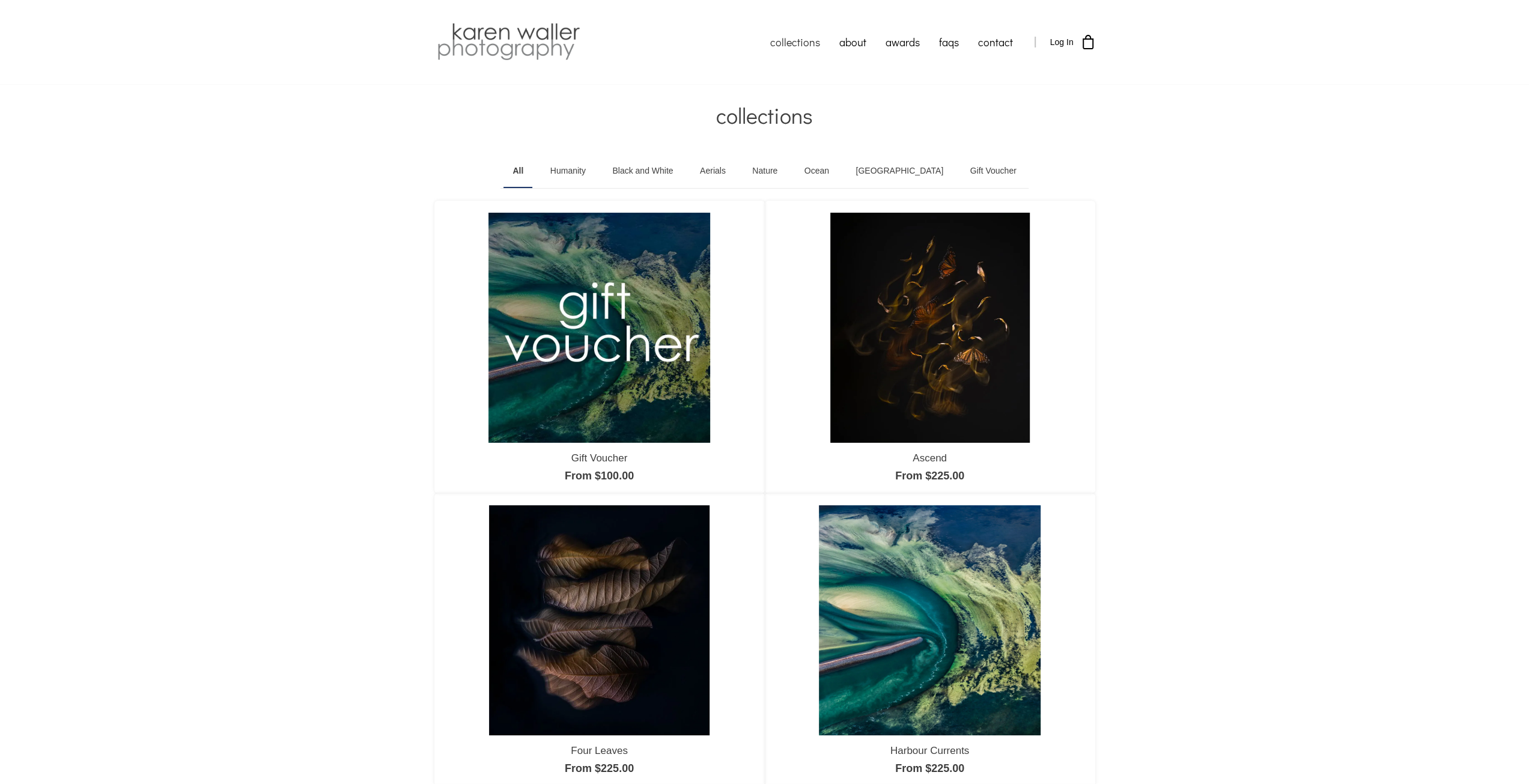
click at [533, 168] on link "All" at bounding box center [518, 171] width 29 height 34
